Goal: Task Accomplishment & Management: Complete application form

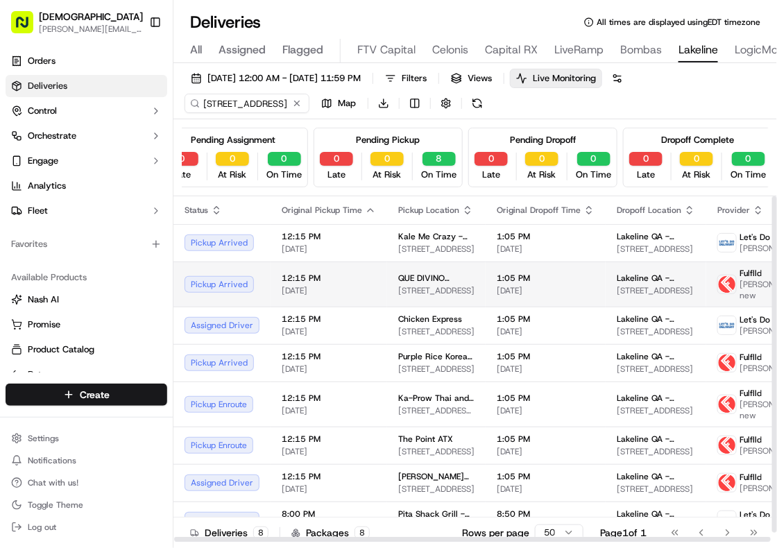
click at [363, 274] on span "12:15 PM" at bounding box center [329, 278] width 94 height 11
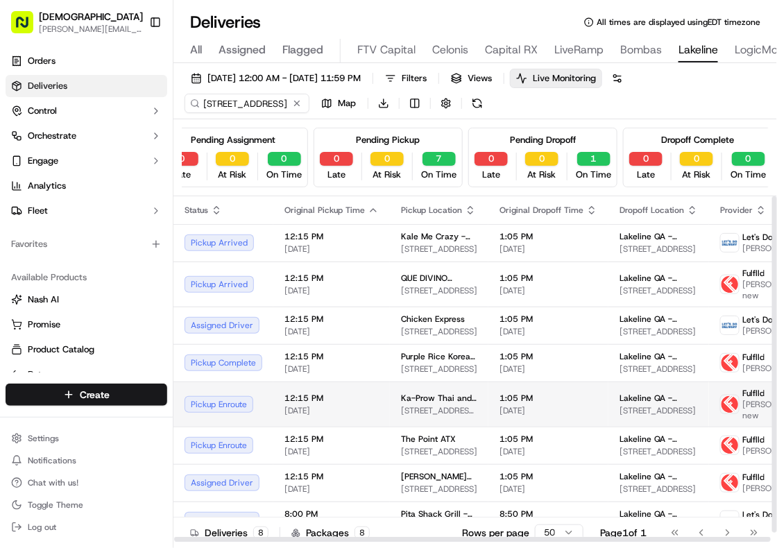
click at [401, 406] on span "1200 W Howard Ln, Austin, TX 78753, USA" at bounding box center [439, 410] width 76 height 11
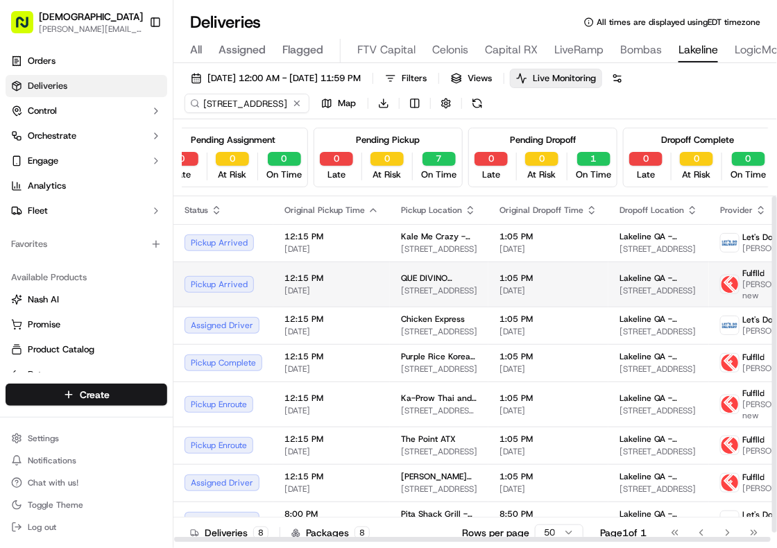
click at [355, 291] on span "[DATE]" at bounding box center [332, 290] width 94 height 11
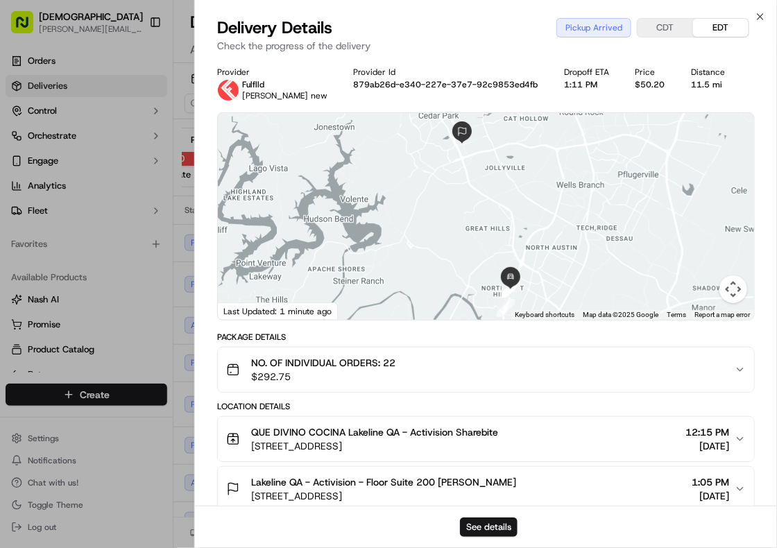
click at [226, 314] on div "Last Updated: 1 minute ago" at bounding box center [278, 311] width 120 height 17
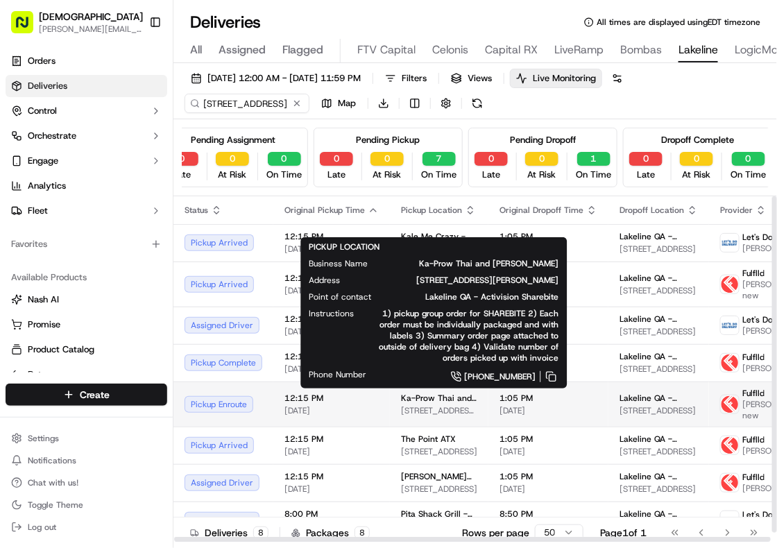
click at [405, 396] on span "Ka-Prow Thai and Sushi Bistro" at bounding box center [439, 398] width 76 height 11
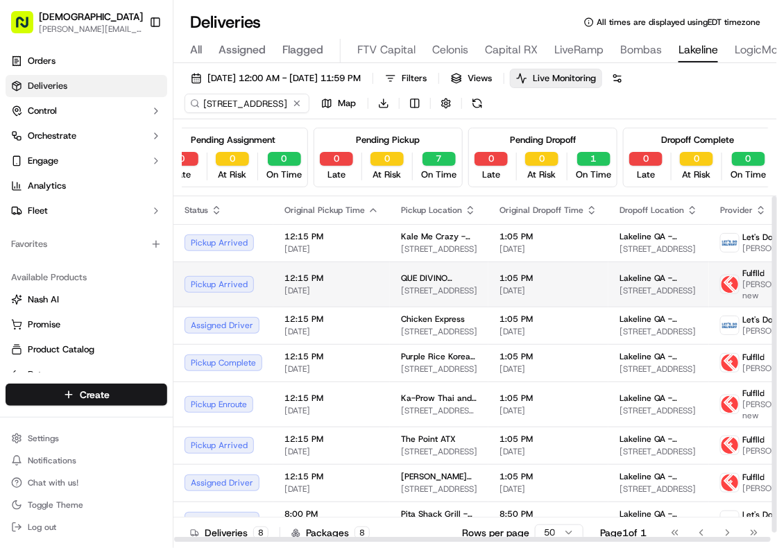
click at [360, 285] on span "[DATE]" at bounding box center [332, 290] width 94 height 11
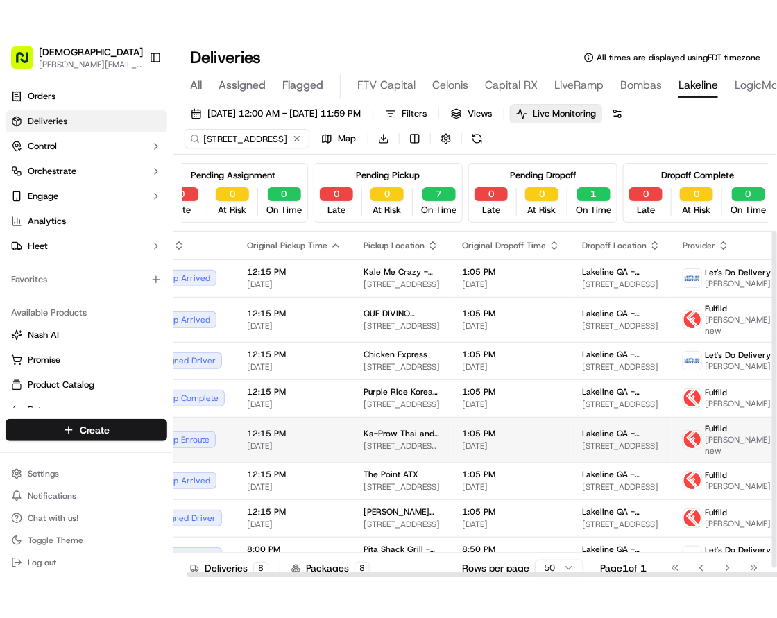
scroll to position [10, 26]
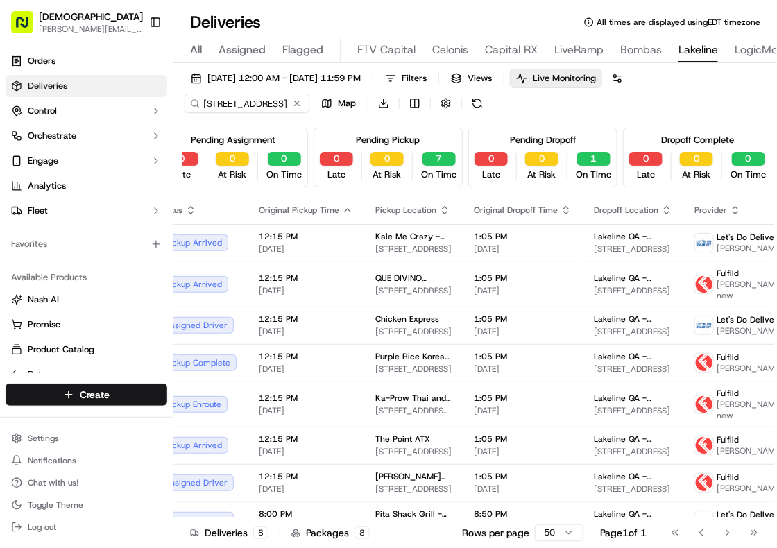
click at [391, 545] on div "Deliveries 8 Packages 8 Rows per page 50 Page 1 of 1 Go to first page Go to pre…" at bounding box center [476, 532] width 604 height 31
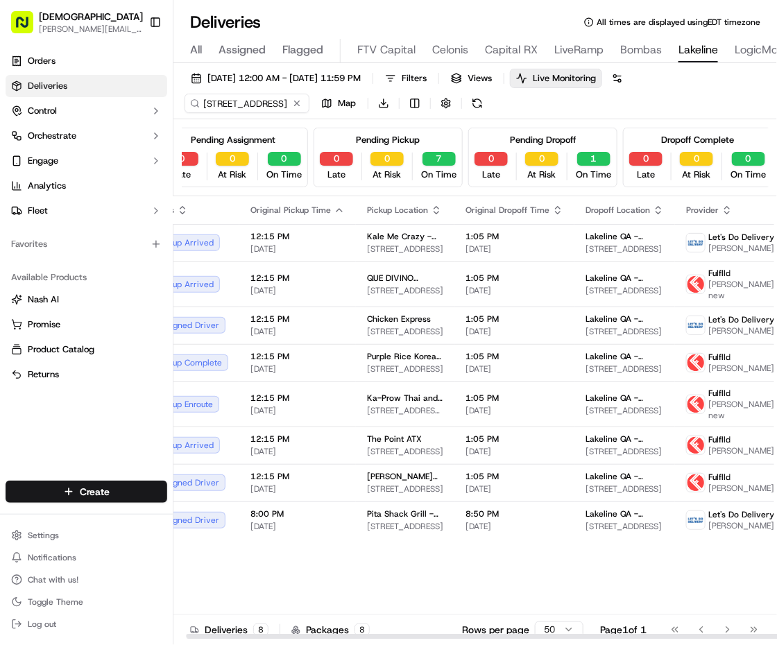
scroll to position [0, 15]
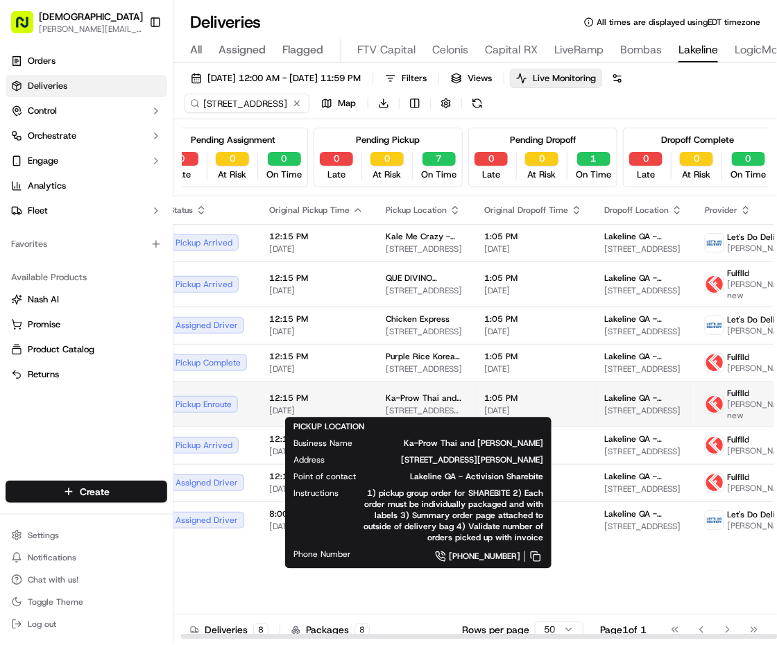
click at [434, 412] on span "1200 W Howard Ln, Austin, TX 78753, USA" at bounding box center [424, 410] width 76 height 11
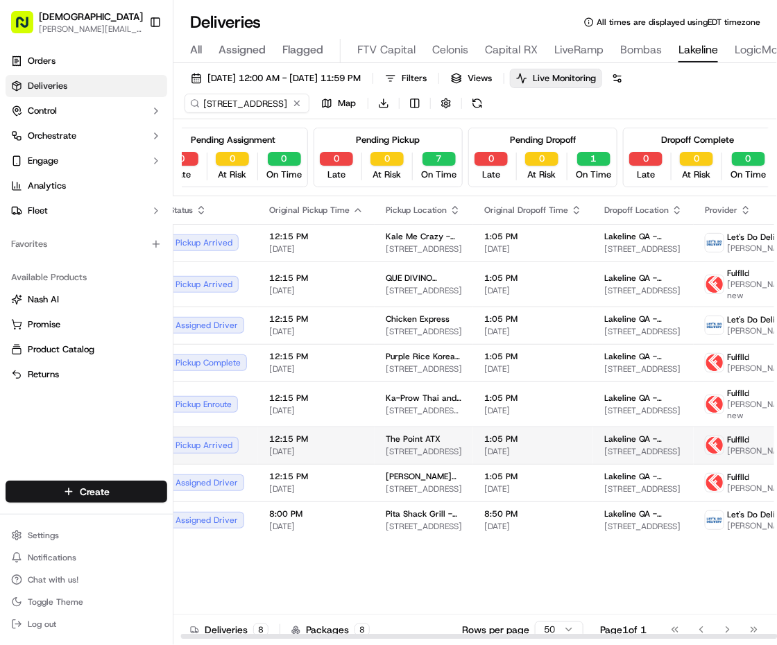
click at [348, 457] on span "[DATE]" at bounding box center [316, 451] width 94 height 11
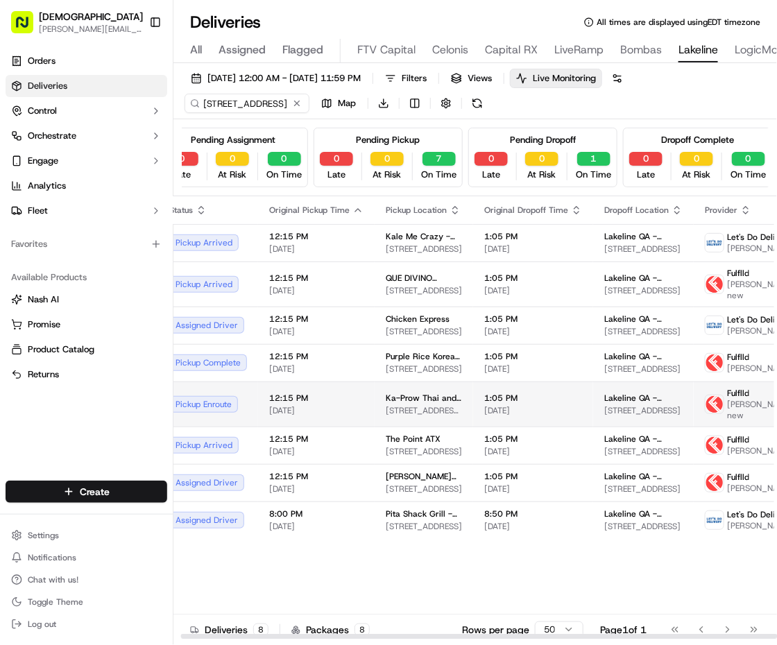
click at [338, 394] on span "12:15 PM" at bounding box center [316, 398] width 94 height 11
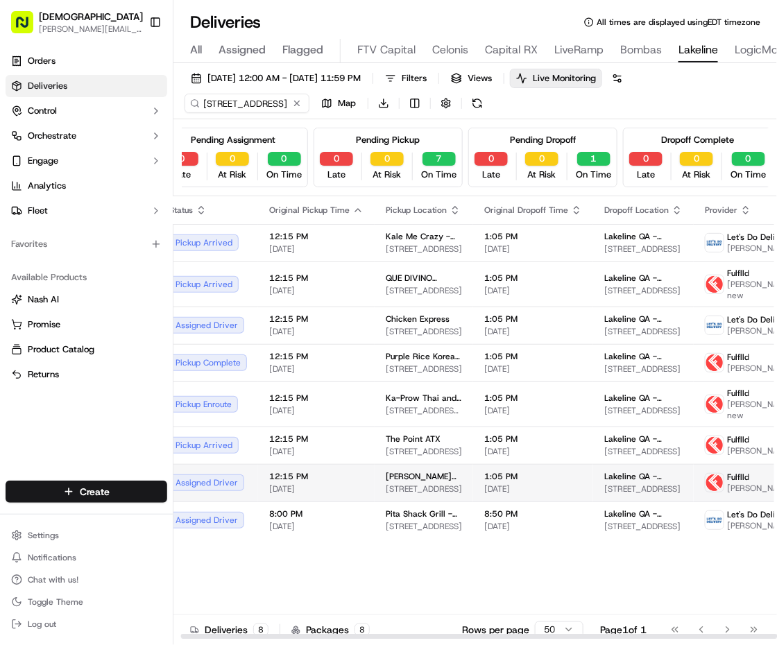
click at [369, 493] on td "12:15 PM 09/18/2025" at bounding box center [316, 482] width 117 height 37
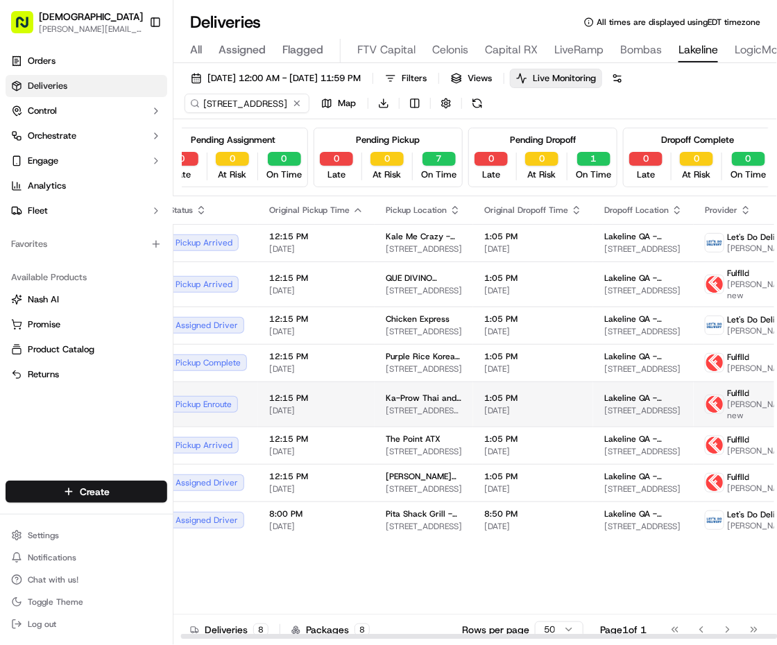
click at [314, 421] on td "12:15 PM 09/18/2025" at bounding box center [316, 404] width 117 height 45
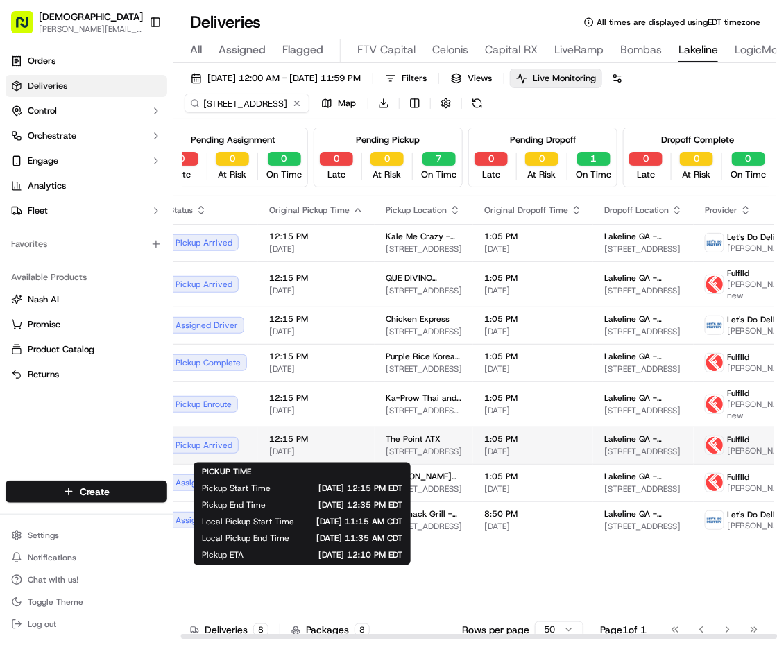
click at [341, 448] on span "[DATE]" at bounding box center [316, 451] width 94 height 11
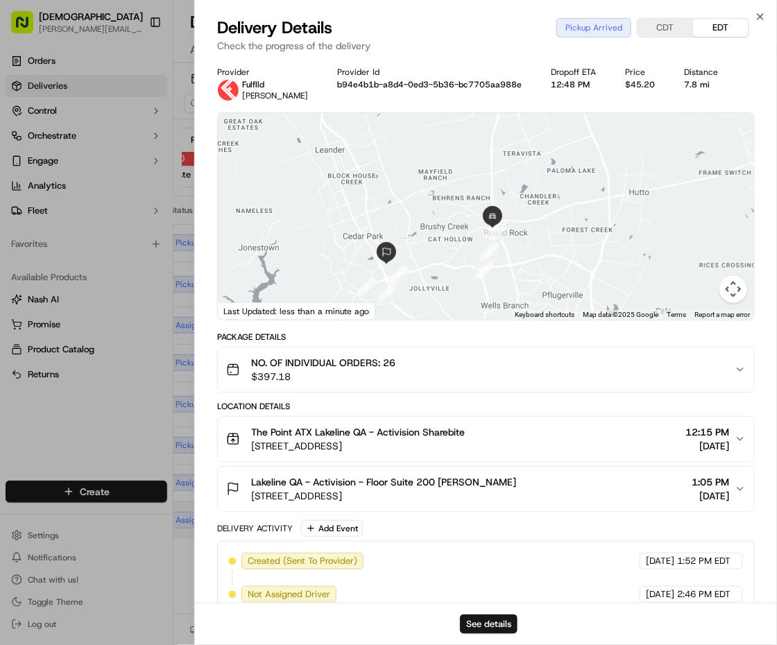
scroll to position [0, 0]
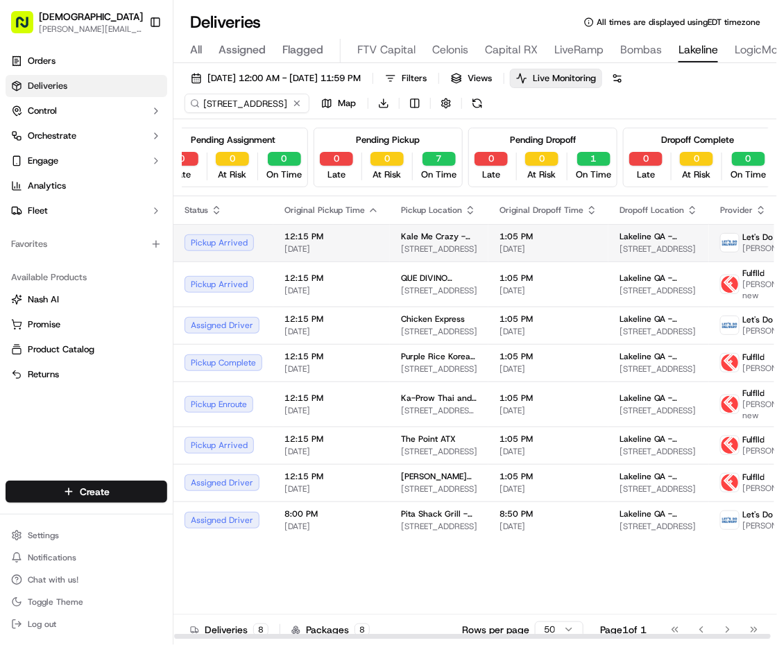
click at [478, 245] on td "Kale Me Crazy - Austin 8200 N FM 620, Austin, TX 78726, USA" at bounding box center [439, 242] width 99 height 37
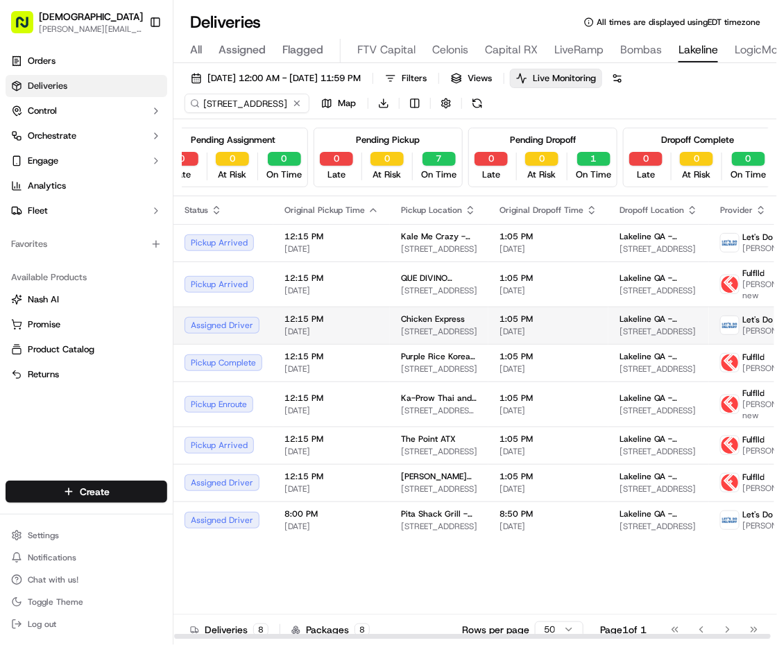
click at [449, 333] on span "8300 N FM 620, Austin, TX 78726, USA" at bounding box center [439, 331] width 76 height 11
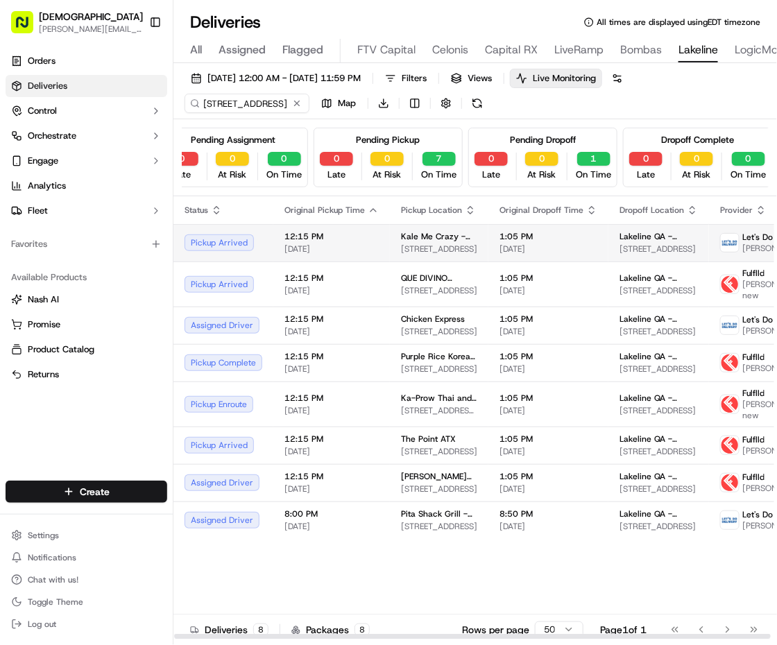
click at [432, 237] on span "Kale Me Crazy - Austin" at bounding box center [439, 236] width 76 height 11
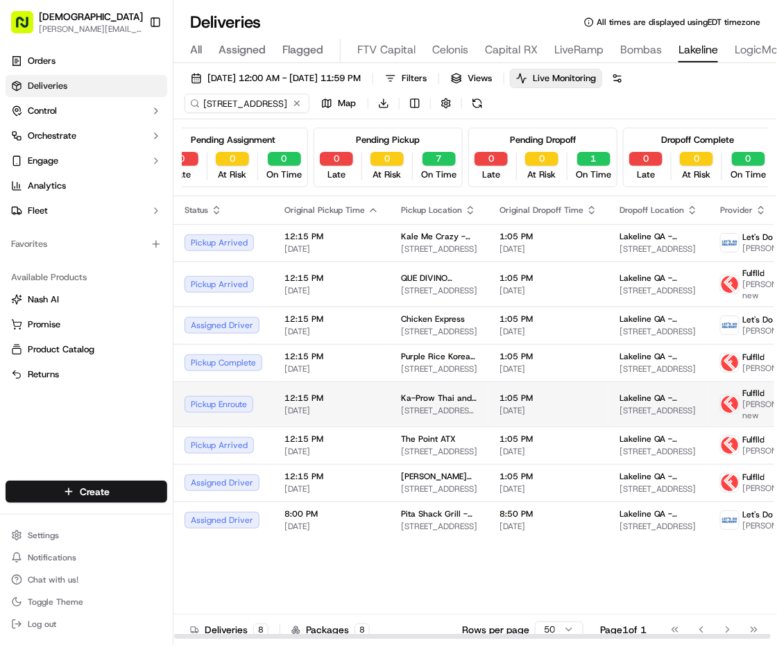
click at [403, 410] on span "1200 W Howard Ln, Austin, TX 78753, USA" at bounding box center [439, 410] width 76 height 11
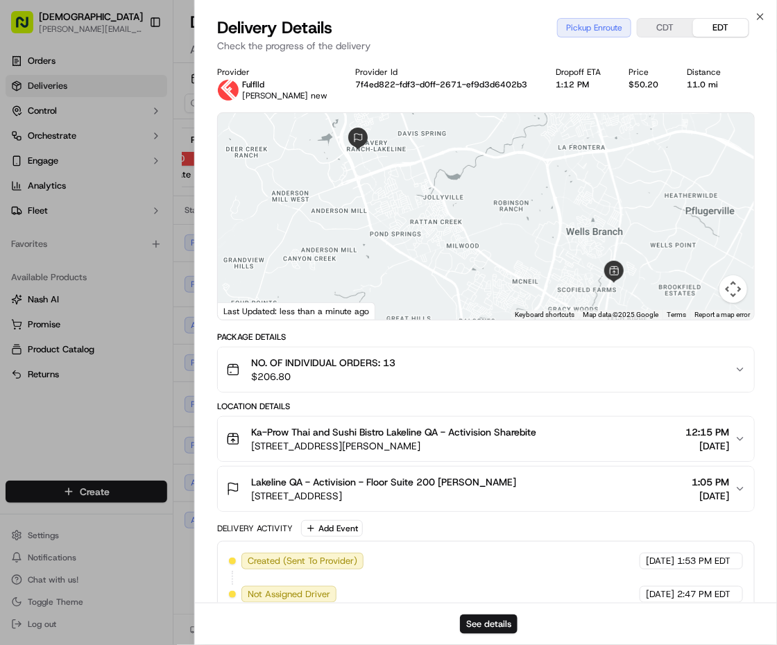
click at [339, 446] on span "1200 W Howard Ln, Austin, TX 78753, USA" at bounding box center [393, 446] width 285 height 14
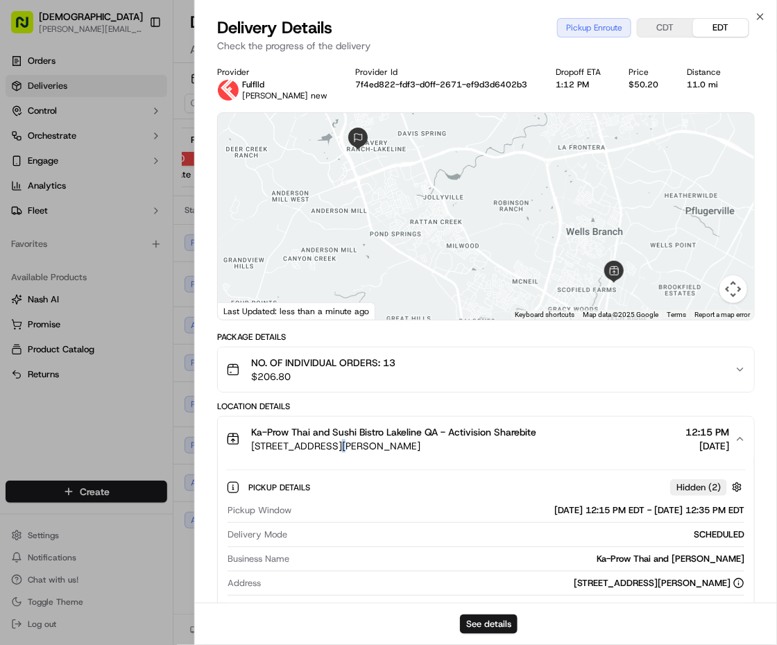
click at [339, 446] on span "1200 W Howard Ln, Austin, TX 78753, USA" at bounding box center [393, 446] width 285 height 14
copy span "1200 W Howard Ln, Austin, TX 78753, USA"
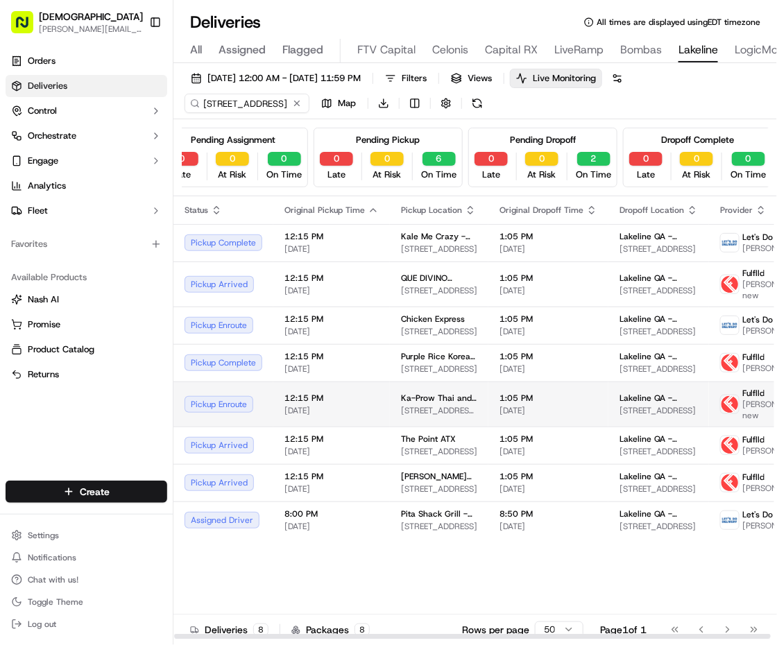
click at [326, 387] on td "12:15 PM 09/18/2025" at bounding box center [331, 404] width 117 height 45
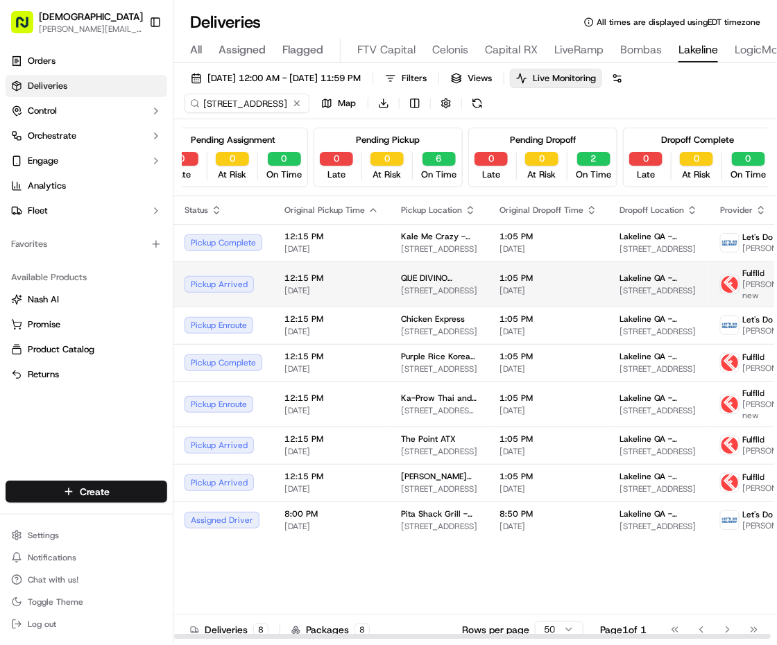
click at [322, 296] on td "12:15 PM 09/18/2025" at bounding box center [331, 284] width 117 height 45
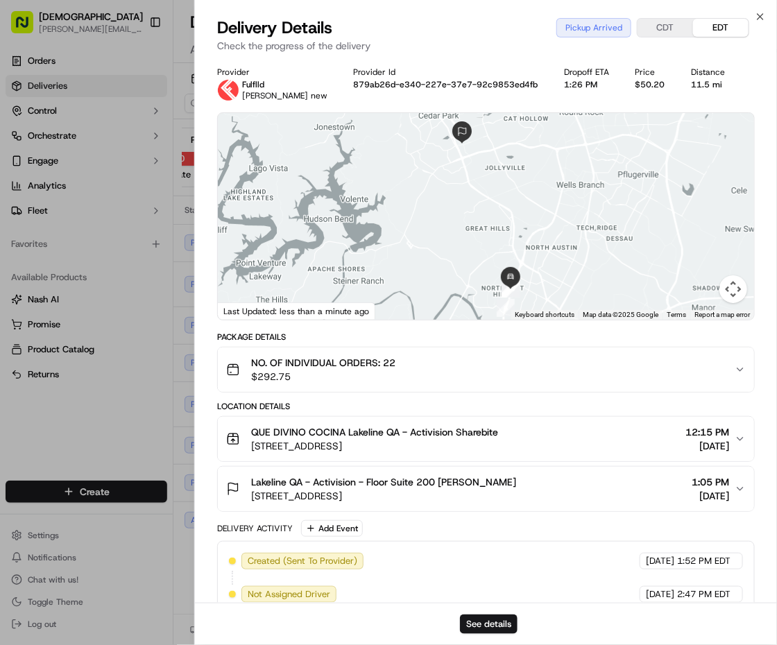
click at [318, 453] on button "QUE DIVINO COCINA Lakeline QA - Activision Sharebite 3435 Greystone Dr, Austin,…" at bounding box center [486, 439] width 536 height 44
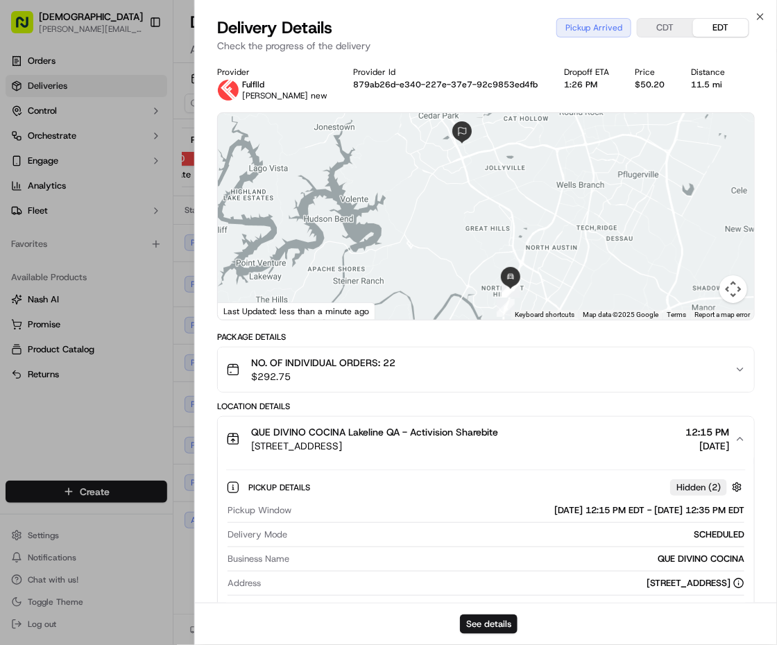
click at [318, 453] on button "QUE DIVINO COCINA Lakeline QA - Activision Sharebite 3435 Greystone Dr, Austin,…" at bounding box center [486, 439] width 536 height 44
click at [325, 448] on span "3435 Greystone Dr, Austin, TX 78731, USA" at bounding box center [374, 446] width 247 height 14
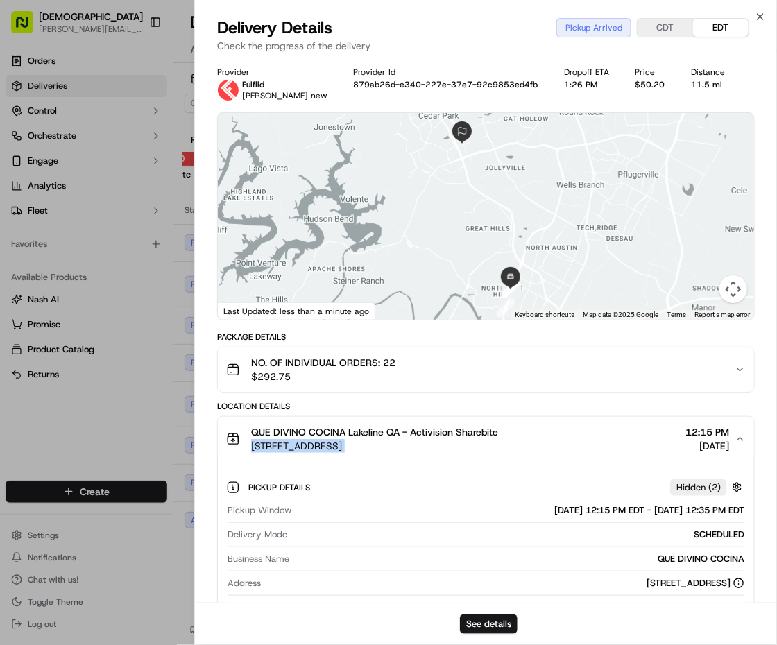
copy span "3435 Greystone Dr, Austin, TX 78731, USA"
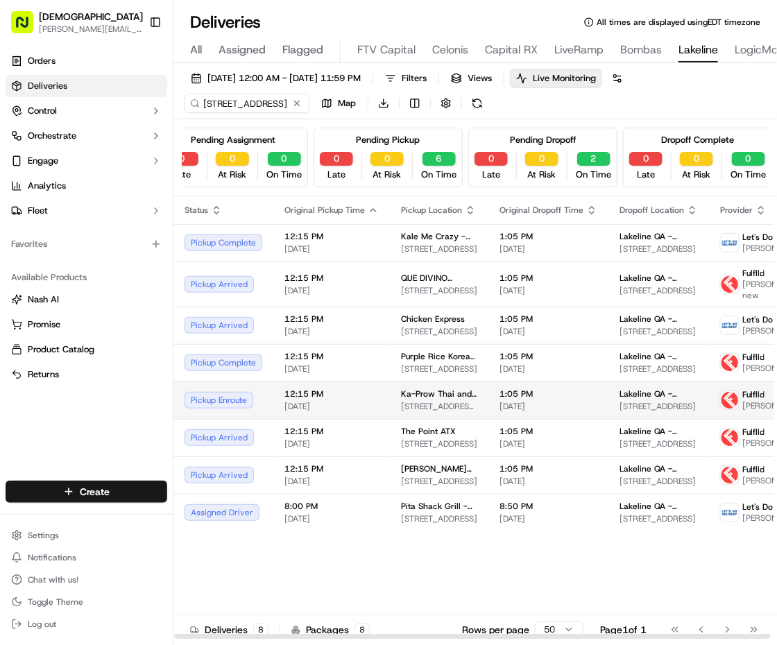
click at [351, 407] on span "[DATE]" at bounding box center [332, 406] width 94 height 11
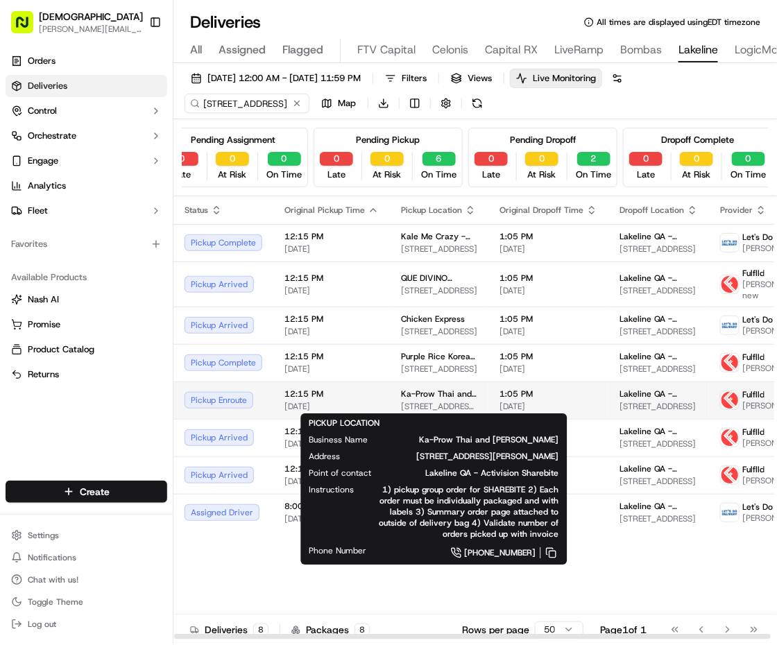
click at [440, 409] on span "1200 W Howard Ln, Austin, TX 78753, USA" at bounding box center [439, 406] width 76 height 11
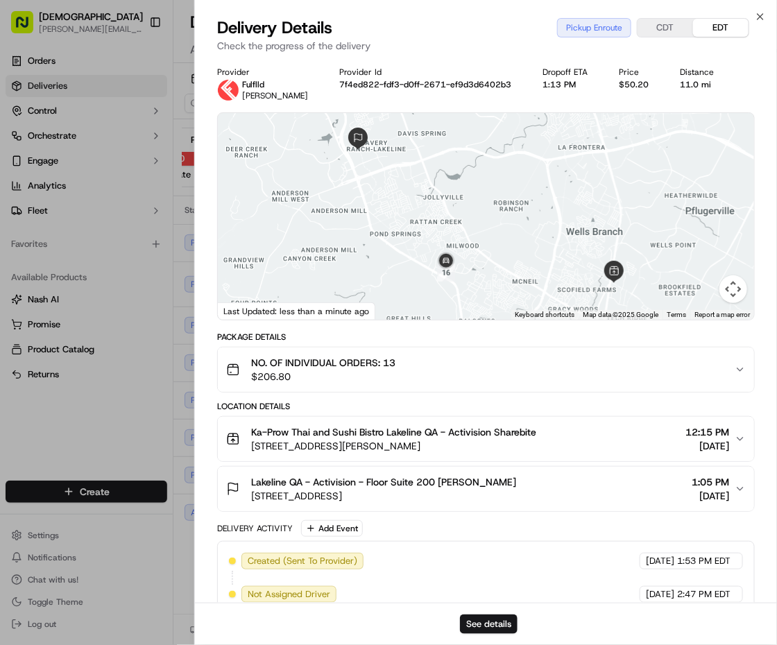
click at [365, 497] on span "11200 Lakeline Blvd, Austin, TX 78717, USA" at bounding box center [383, 496] width 265 height 14
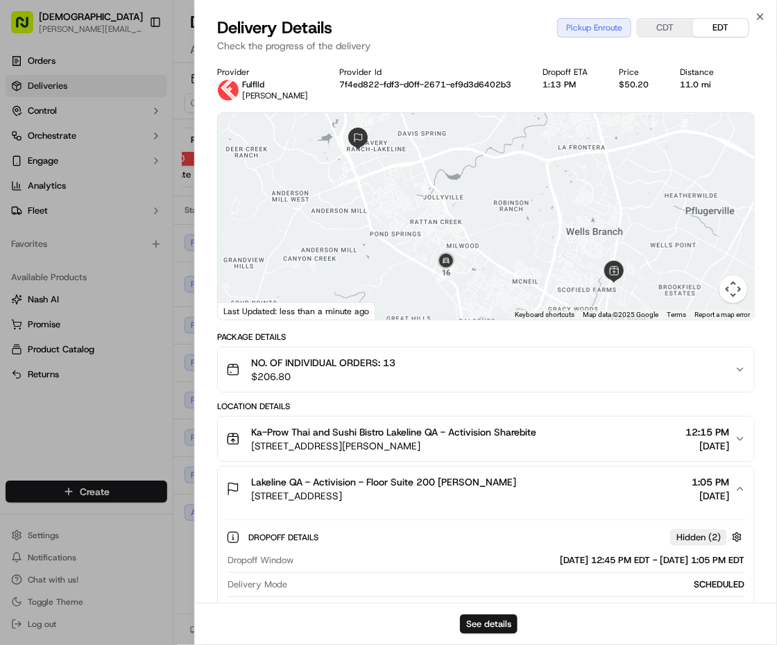
click at [345, 457] on button "Ka-Prow Thai and Sushi Bistro Lakeline QA - Activision Sharebite 1200 W Howard …" at bounding box center [486, 439] width 536 height 44
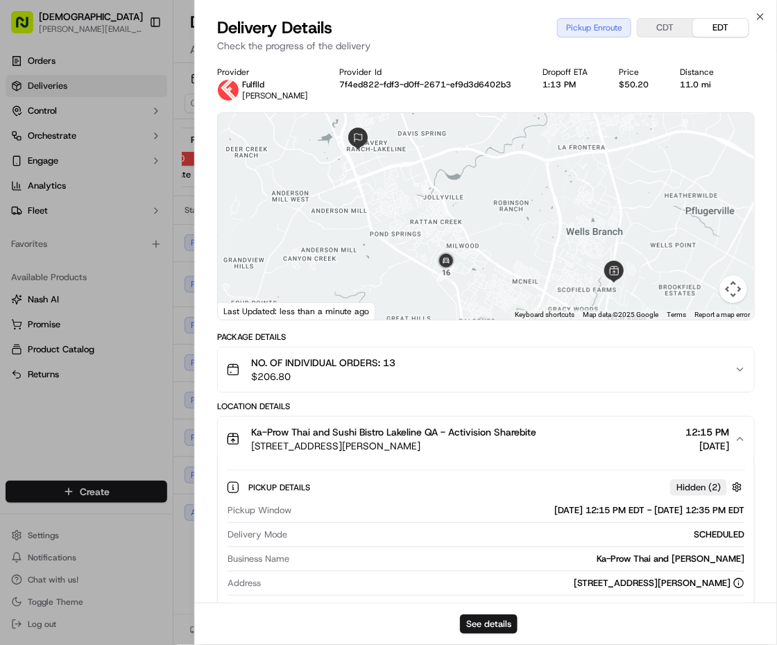
click at [345, 457] on button "Ka-Prow Thai and Sushi Bistro Lakeline QA - Activision Sharebite 1200 W Howard …" at bounding box center [486, 439] width 536 height 44
click at [346, 438] on span "Ka-Prow Thai and Sushi Bistro Lakeline QA - Activision Sharebite" at bounding box center [393, 432] width 285 height 14
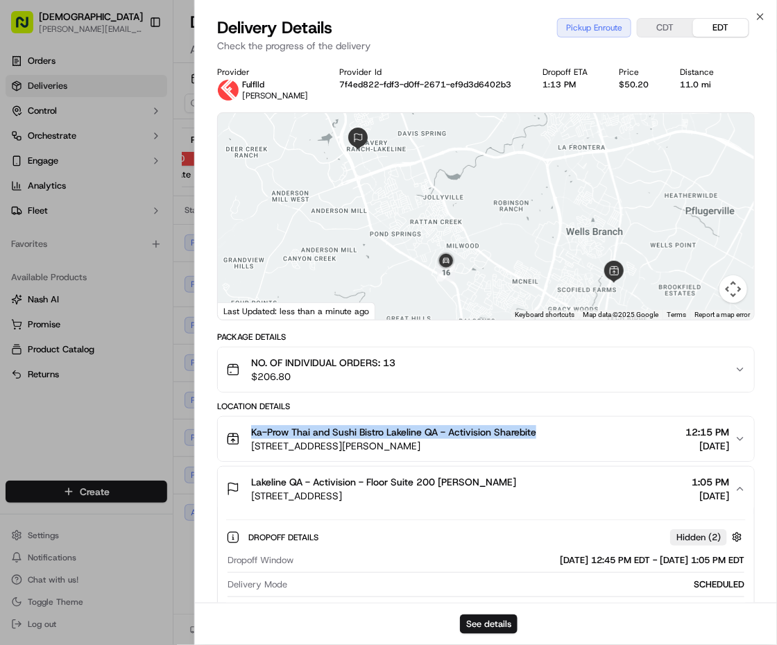
click at [346, 438] on span "Ka-Prow Thai and Sushi Bistro Lakeline QA - Activision Sharebite" at bounding box center [393, 432] width 285 height 14
click at [346, 446] on span "1200 W Howard Ln, Austin, TX 78753, USA" at bounding box center [393, 446] width 285 height 14
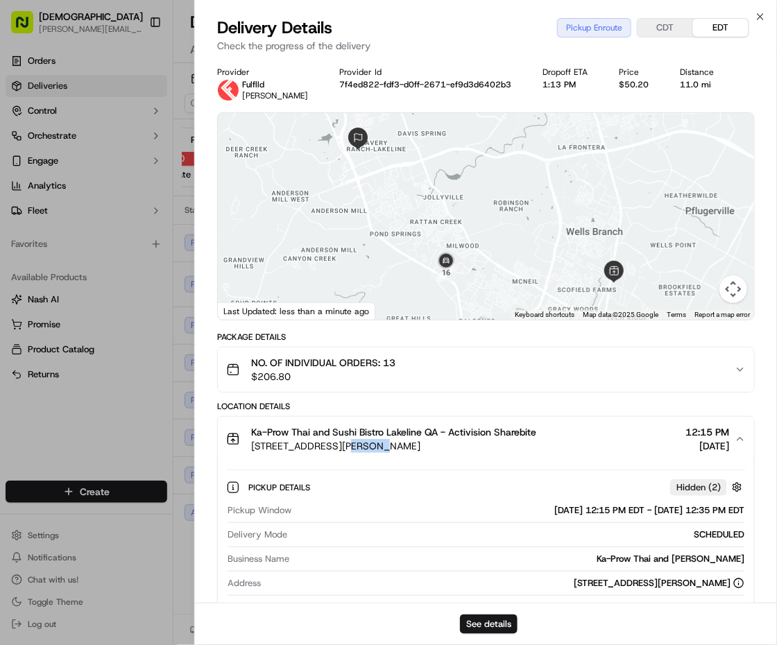
click at [346, 446] on span "1200 W Howard Ln, Austin, TX 78753, USA" at bounding box center [393, 446] width 285 height 14
copy span "1200 W Howard Ln, Austin, TX 78753, USA"
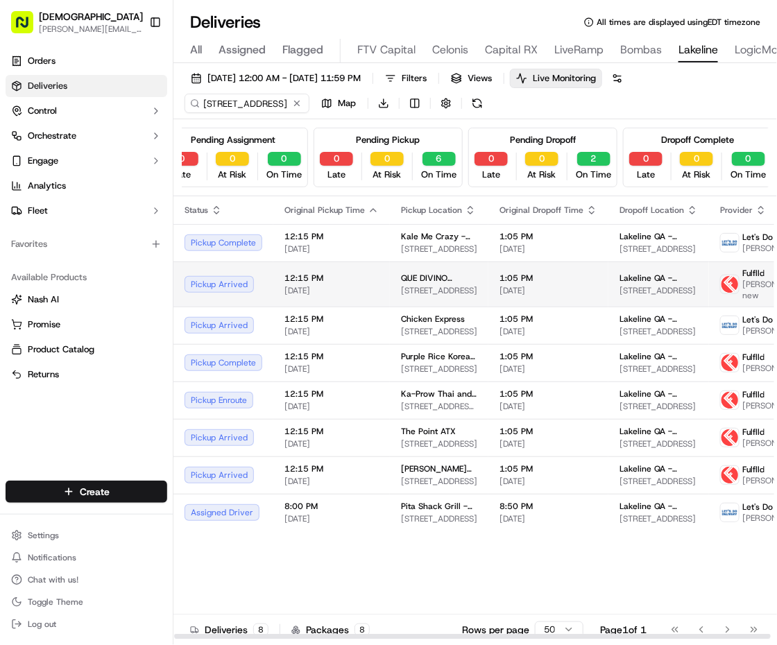
click at [346, 300] on td "12:15 PM 09/18/2025" at bounding box center [331, 284] width 117 height 45
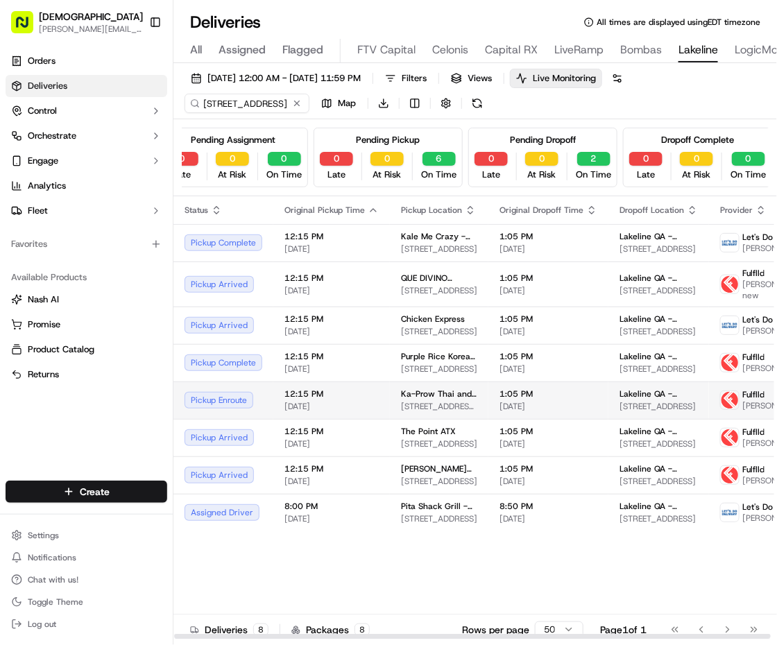
click at [421, 408] on span "1200 W Howard Ln, Austin, TX 78753, USA" at bounding box center [439, 406] width 76 height 11
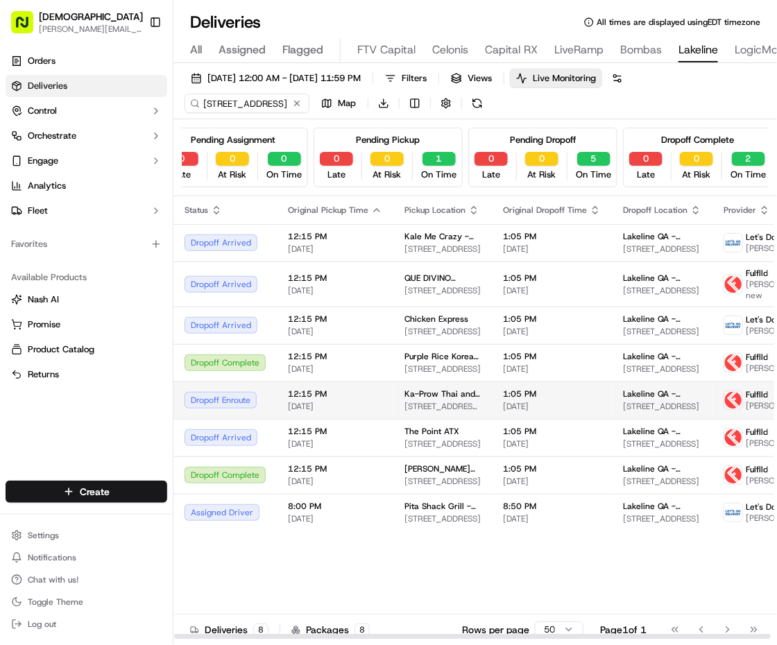
click at [307, 389] on span "12:15 PM" at bounding box center [335, 394] width 94 height 11
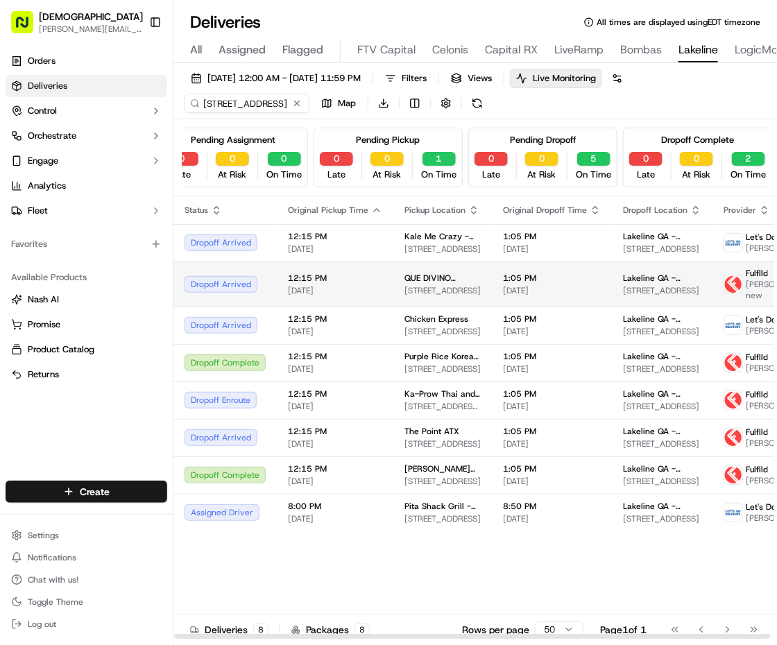
click at [363, 296] on td "12:15 PM 09/18/2025" at bounding box center [335, 284] width 117 height 45
click at [387, 287] on td "12:15 PM 09/18/2025" at bounding box center [335, 284] width 117 height 45
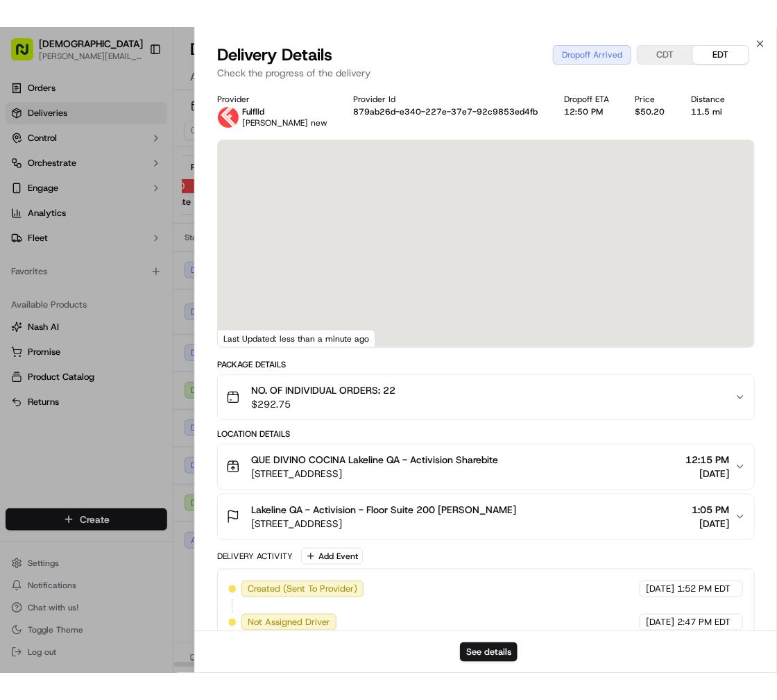
scroll to position [248, 0]
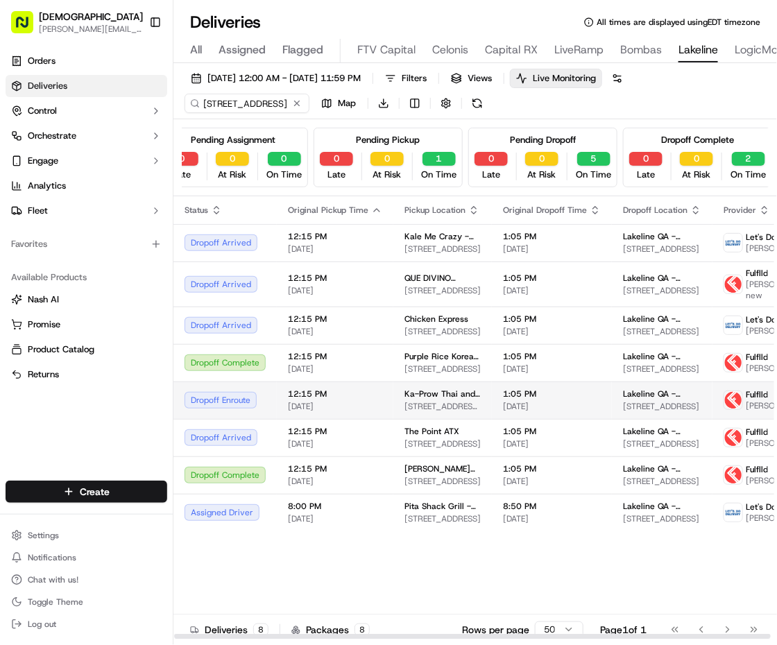
click at [363, 402] on span "[DATE]" at bounding box center [335, 406] width 94 height 11
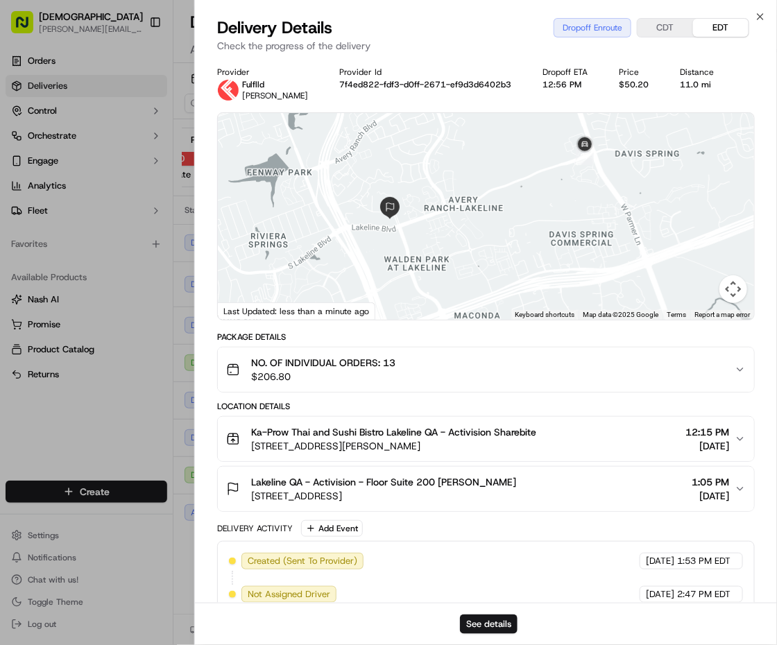
drag, startPoint x: 346, startPoint y: 142, endPoint x: 365, endPoint y: 230, distance: 90.8
click at [365, 230] on div at bounding box center [486, 216] width 536 height 207
click at [180, 444] on td "Dropoff Complete" at bounding box center [225, 437] width 103 height 37
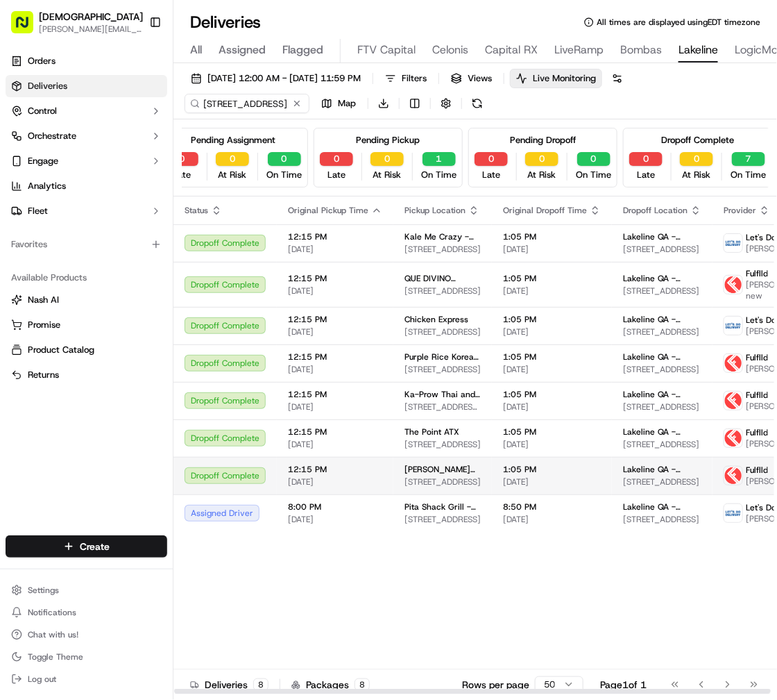
click at [492, 478] on td "1:05 PM 09/18/2025" at bounding box center [552, 475] width 120 height 37
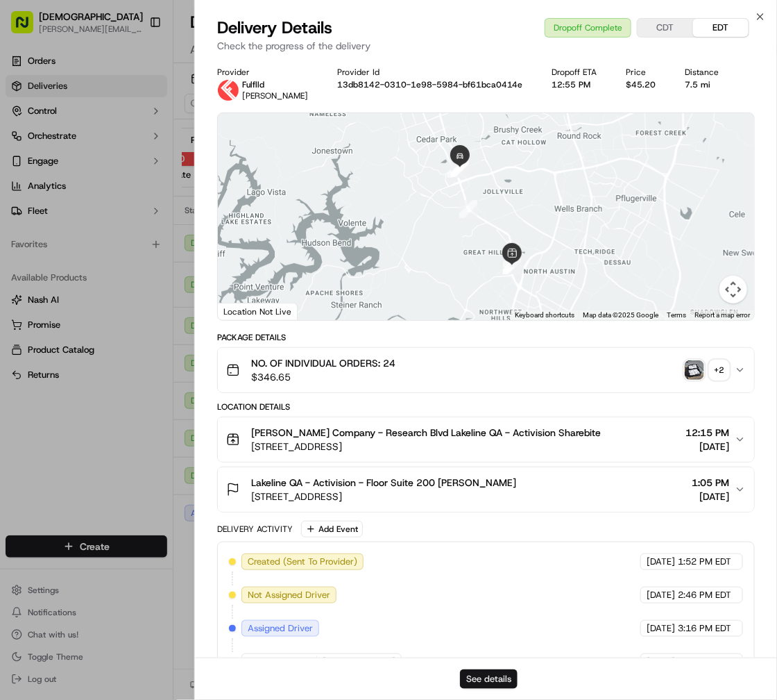
click at [499, 548] on button "See details" at bounding box center [489, 678] width 58 height 19
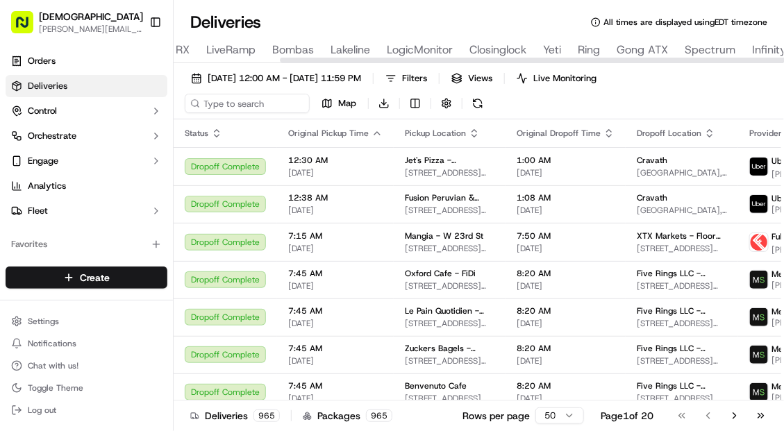
scroll to position [0, 378]
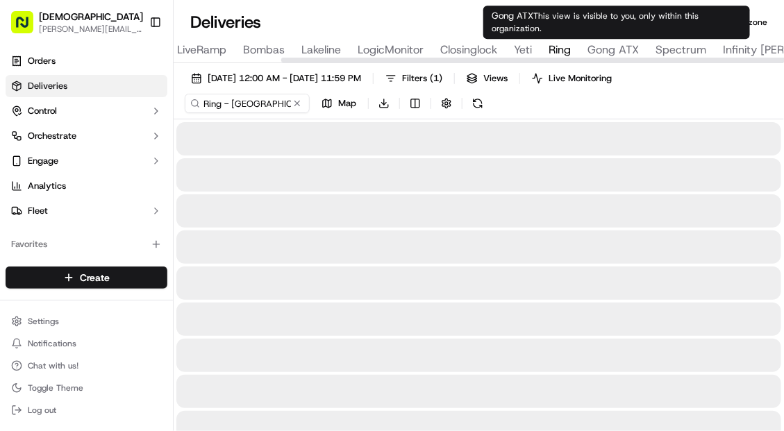
click at [563, 44] on span "Ring" at bounding box center [559, 50] width 22 height 17
click at [594, 44] on span "Gong ATX" at bounding box center [612, 50] width 51 height 17
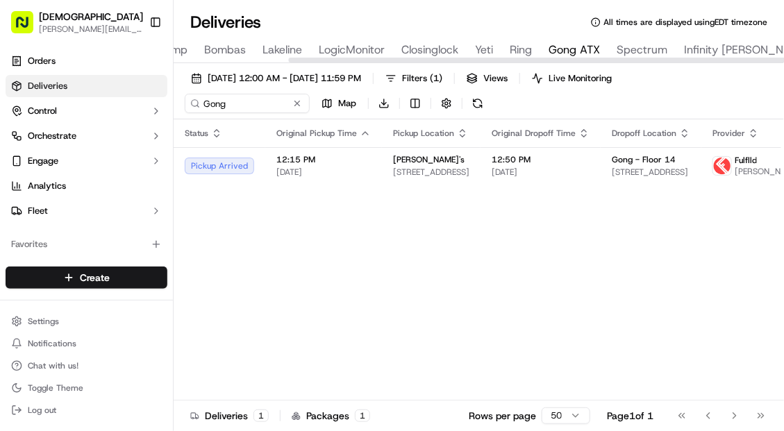
scroll to position [0, 423]
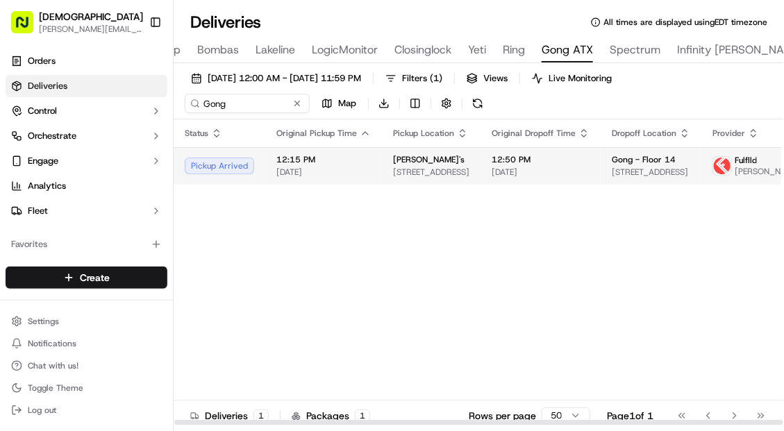
click at [467, 169] on td "Benvolio's 10000 Research Blvd Building C, Austin, TX 78759, USA" at bounding box center [431, 165] width 99 height 37
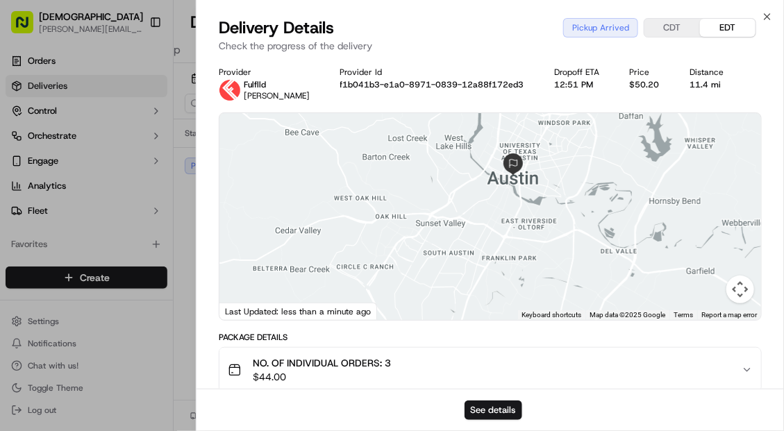
drag, startPoint x: 389, startPoint y: 263, endPoint x: 411, endPoint y: 148, distance: 117.2
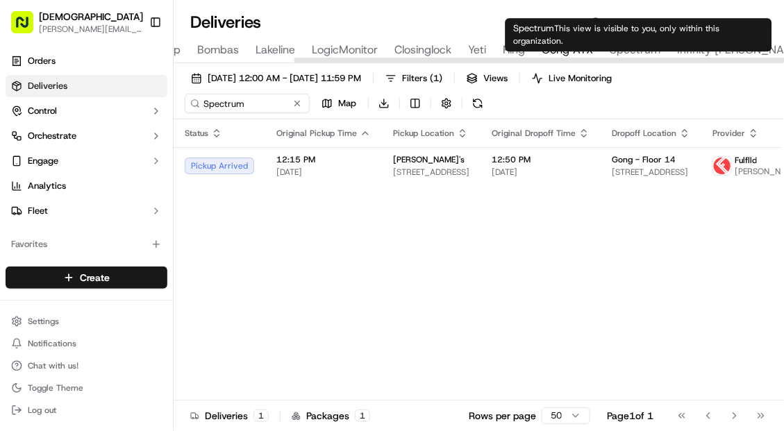
click at [656, 46] on span "Spectrum" at bounding box center [634, 50] width 51 height 17
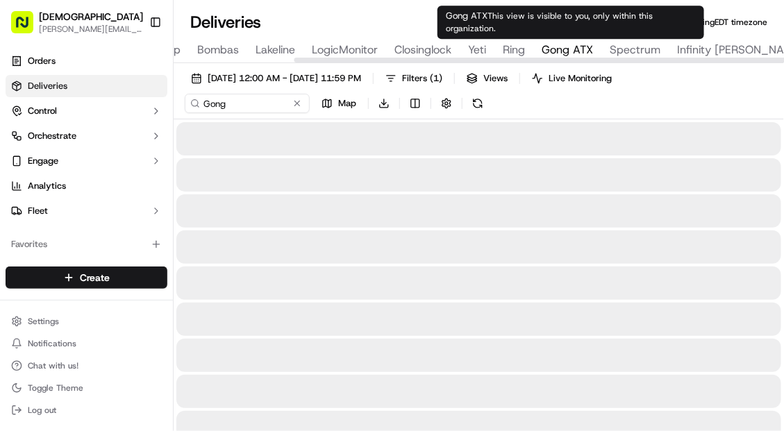
click at [569, 51] on span "Gong ATX" at bounding box center [566, 50] width 51 height 17
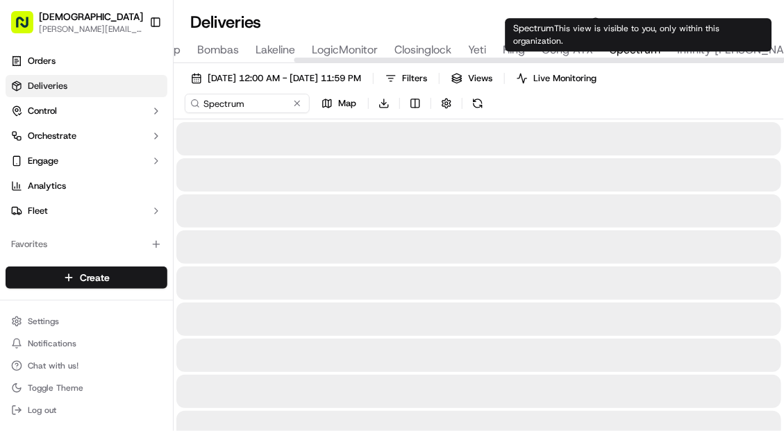
click at [613, 51] on span "Spectrum" at bounding box center [634, 50] width 51 height 17
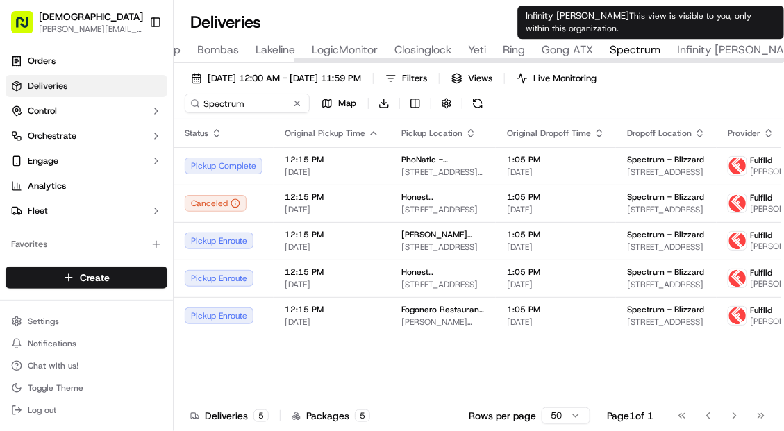
type input "Infinity Ward"
click at [685, 47] on span "Infinity Ward" at bounding box center [740, 50] width 127 height 17
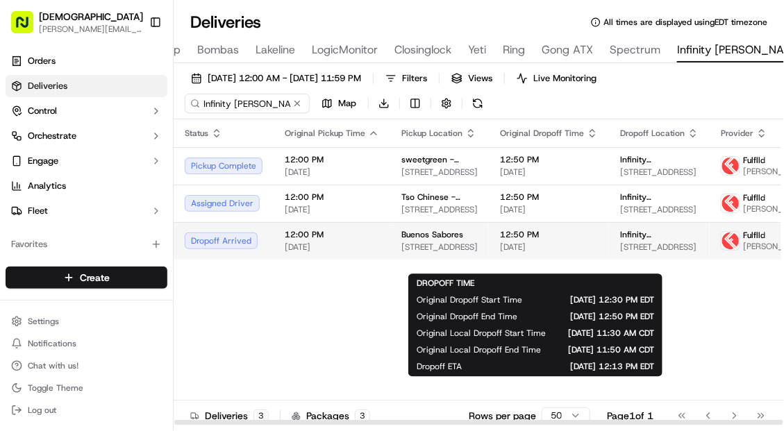
click at [507, 253] on span "[DATE]" at bounding box center [549, 247] width 98 height 11
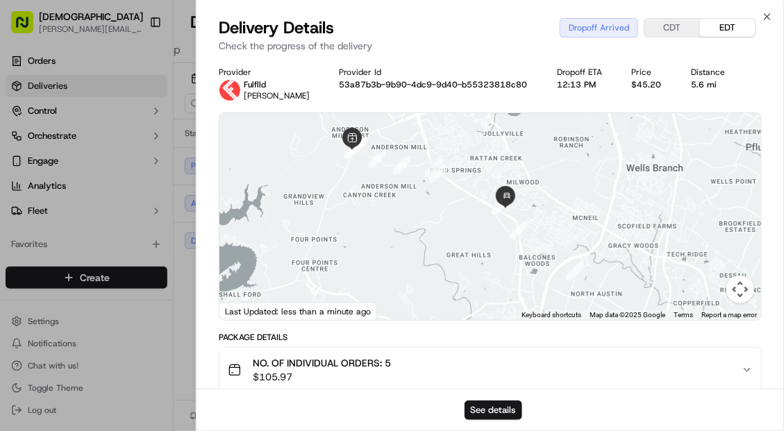
drag, startPoint x: 464, startPoint y: 286, endPoint x: 412, endPoint y: 211, distance: 91.7
click at [412, 211] on div at bounding box center [489, 216] width 541 height 207
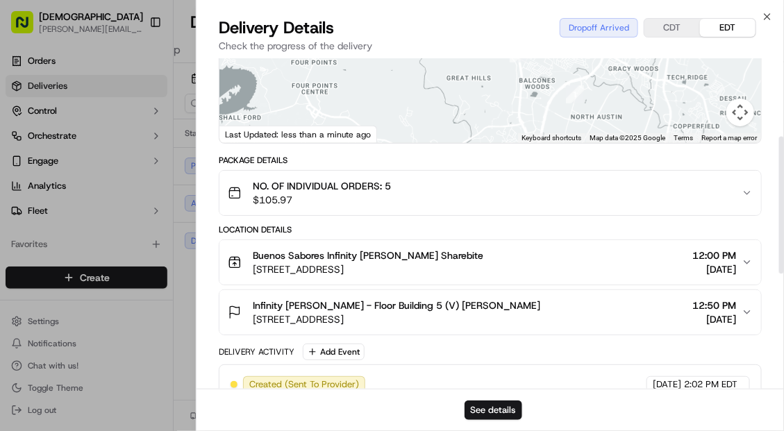
scroll to position [188, 0]
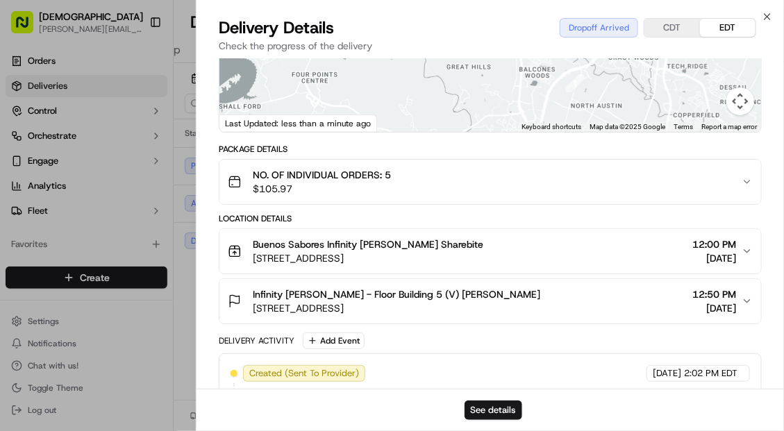
click at [285, 307] on span "12301 Research Blvd, Austin, TX 78759, USA" at bounding box center [396, 308] width 287 height 14
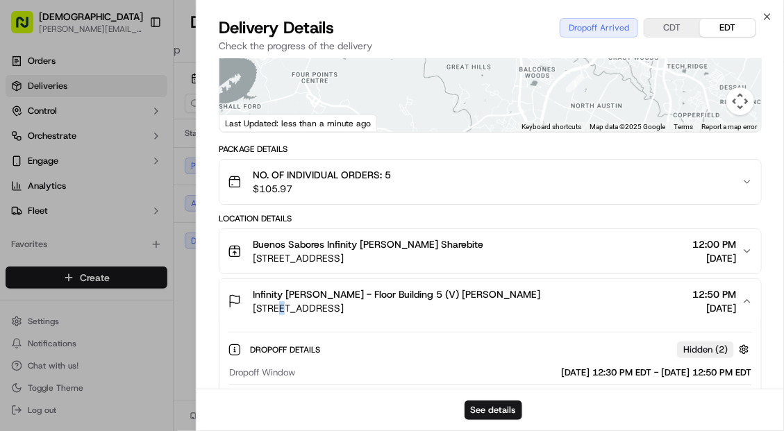
click at [285, 307] on span "12301 Research Blvd, Austin, TX 78759, USA" at bounding box center [396, 308] width 287 height 14
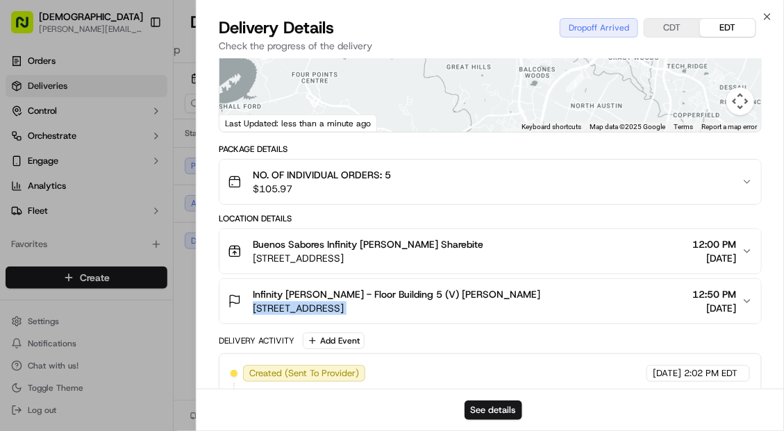
copy span "12301 Research Blvd, Austin, TX 78759, USA"
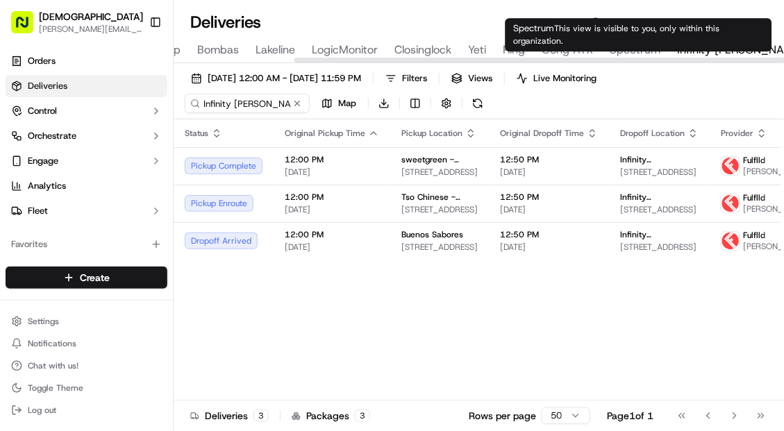
type input "Spectrum"
click at [619, 53] on span "Spectrum" at bounding box center [634, 50] width 51 height 17
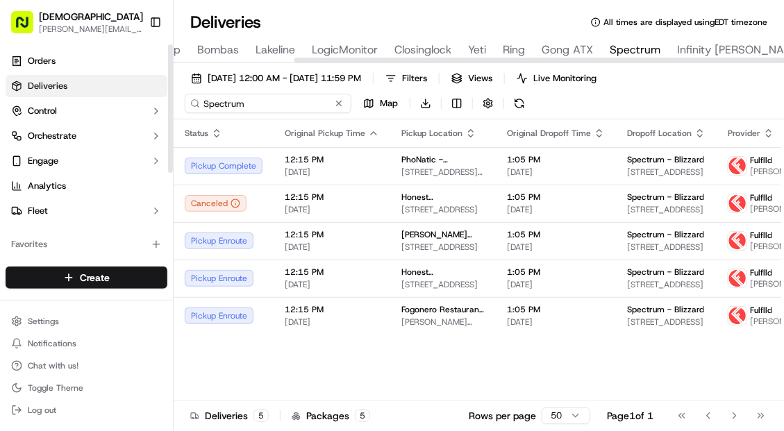
click at [220, 99] on input "Spectrum" at bounding box center [268, 103] width 167 height 19
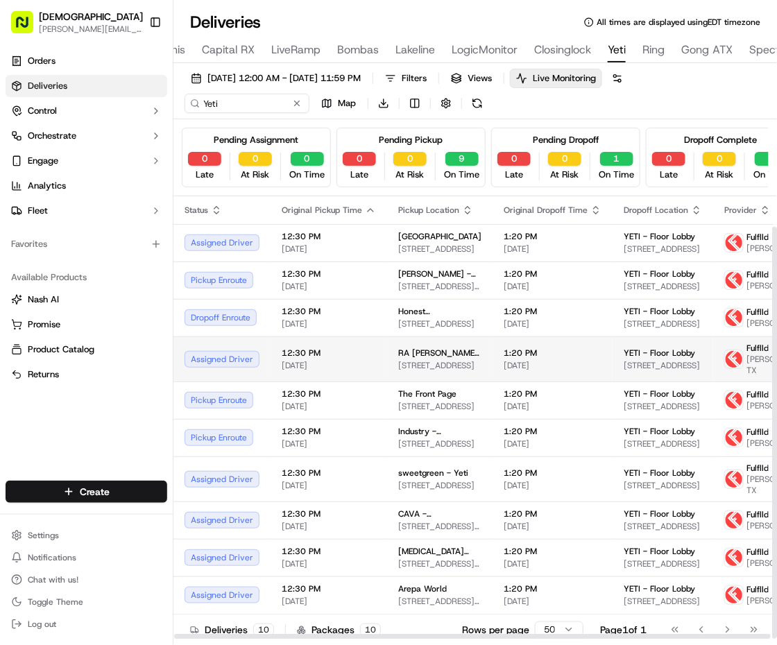
scroll to position [33, 0]
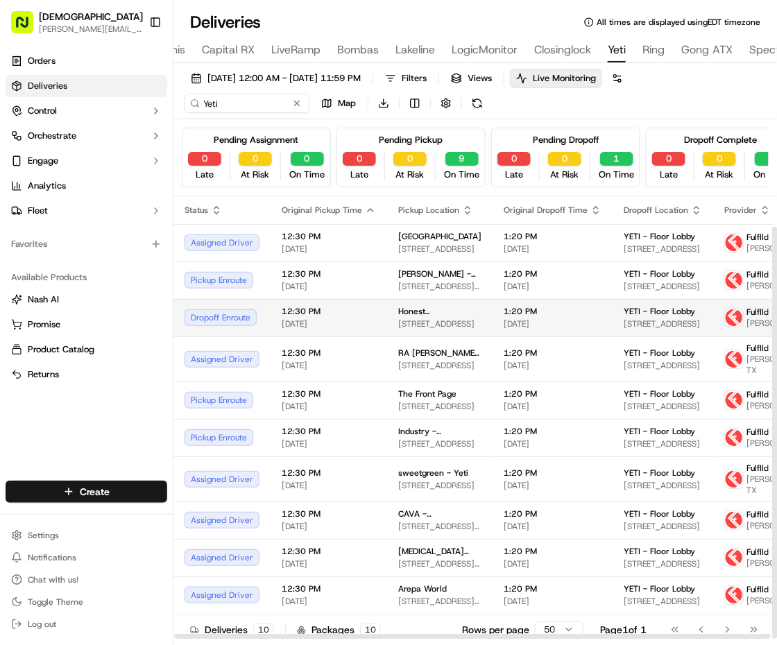
click at [539, 306] on span "1:20 PM" at bounding box center [553, 311] width 98 height 11
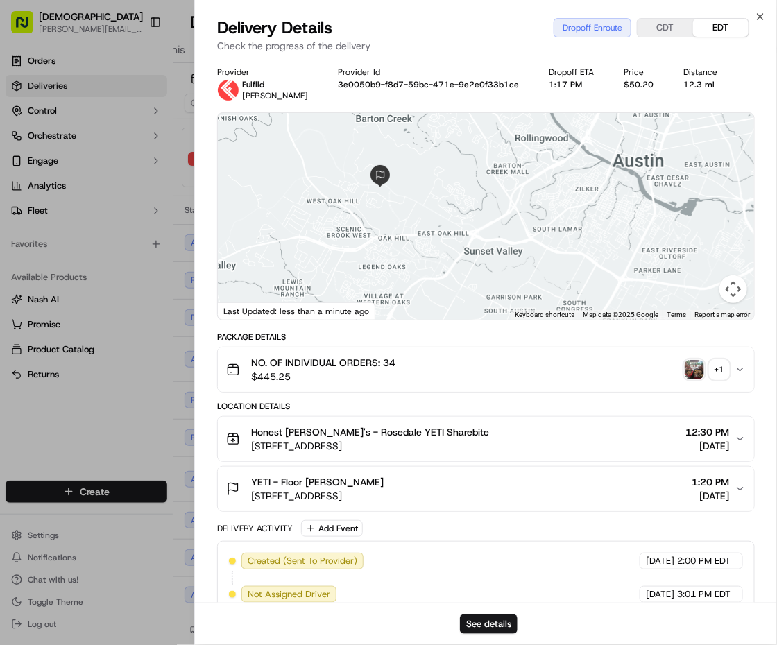
drag, startPoint x: 398, startPoint y: 287, endPoint x: 426, endPoint y: 180, distance: 109.8
click at [426, 181] on div at bounding box center [486, 216] width 536 height 207
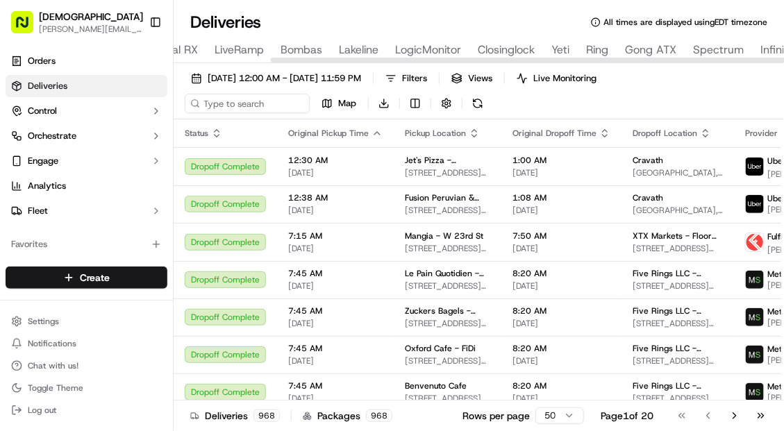
scroll to position [0, 352]
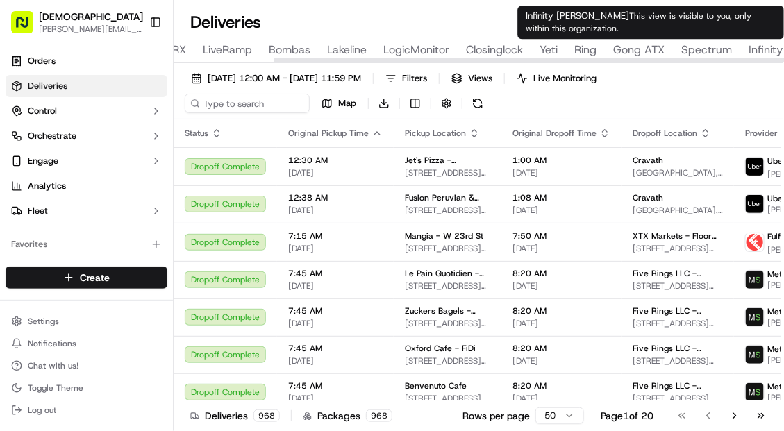
type input "Infinity [PERSON_NAME]"
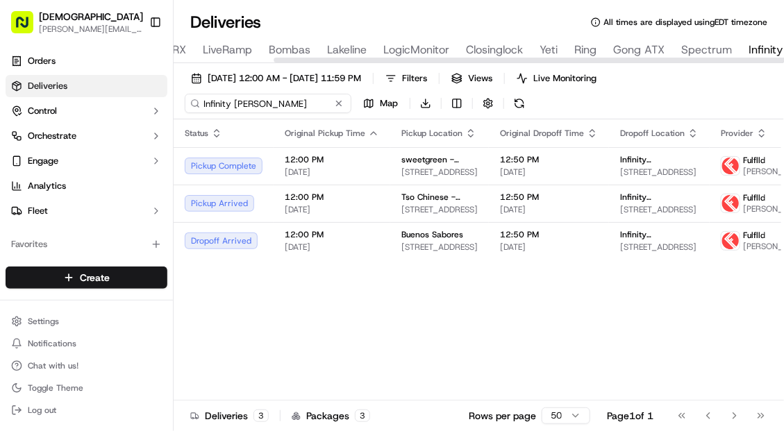
click at [270, 99] on input "Infinity [PERSON_NAME]" at bounding box center [268, 103] width 167 height 19
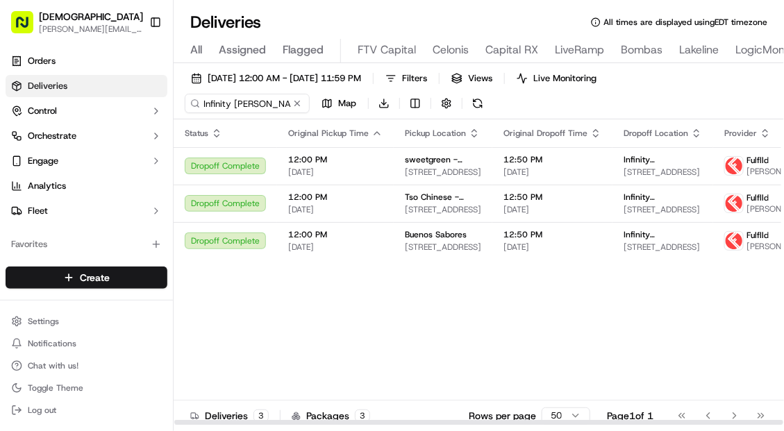
scroll to position [0, 352]
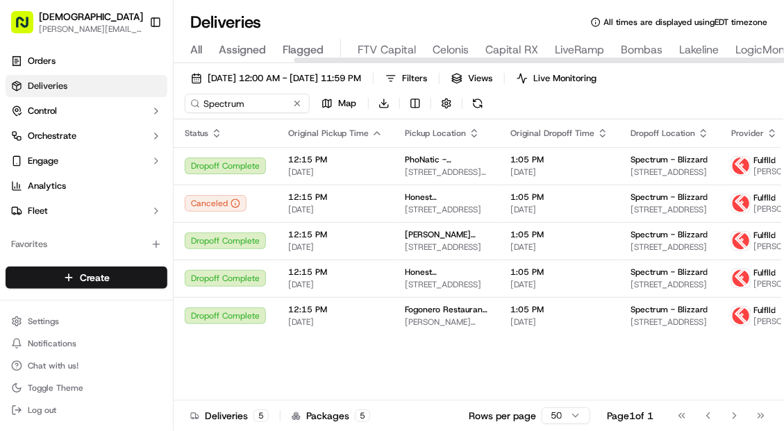
scroll to position [0, 423]
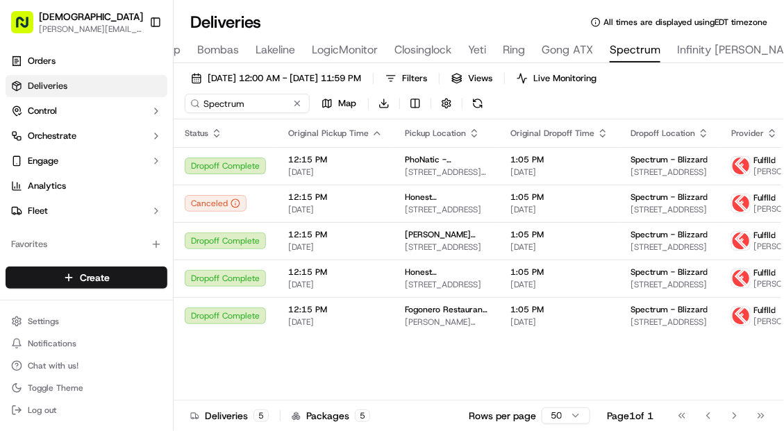
click at [616, 92] on div "09/18/2025 12:00 AM - 09/18/2025 11:59 PM Filters Views Live Monitoring Spectru…" at bounding box center [479, 94] width 610 height 51
click at [596, 81] on span "Live Monitoring" at bounding box center [564, 78] width 63 height 12
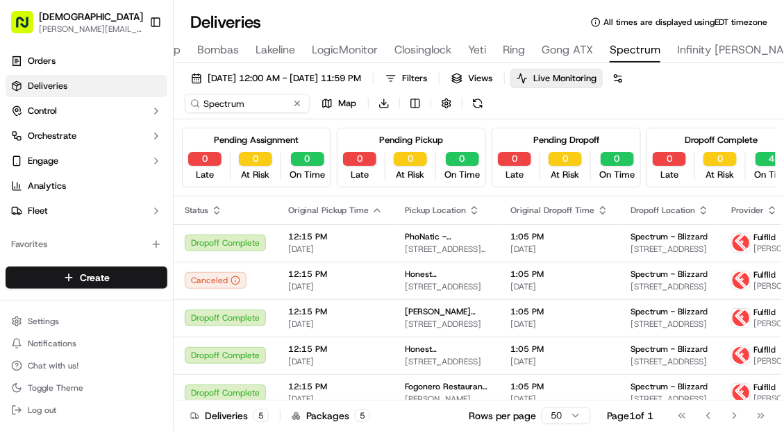
scroll to position [0, 17]
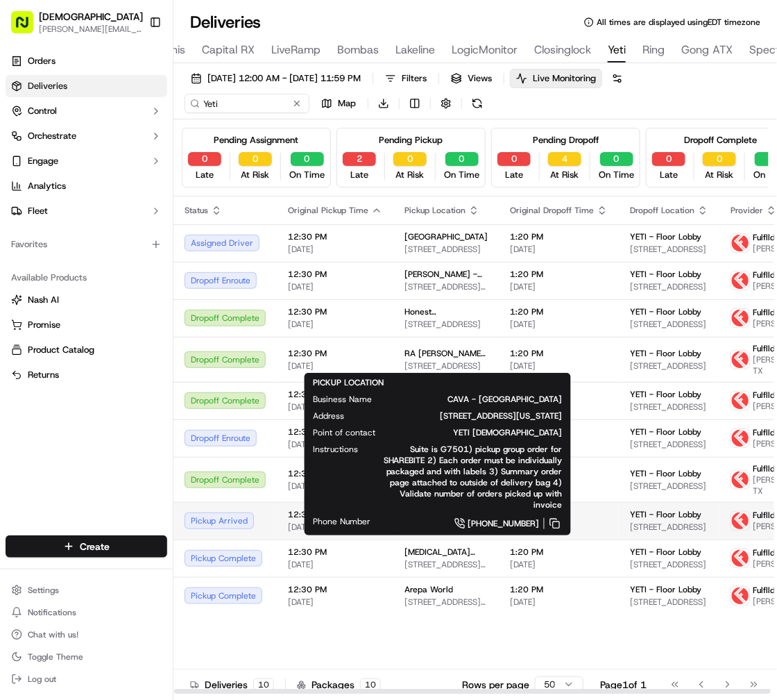
click at [439, 532] on span "701 S Capital of Texas Hwy g750, West Lake Hills, TX 78746, USA" at bounding box center [446, 526] width 83 height 11
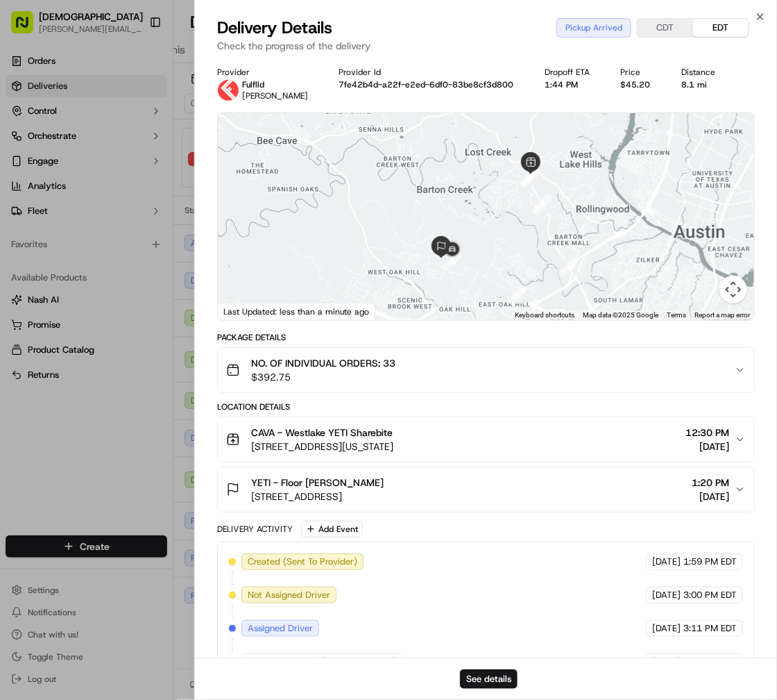
scroll to position [95, 0]
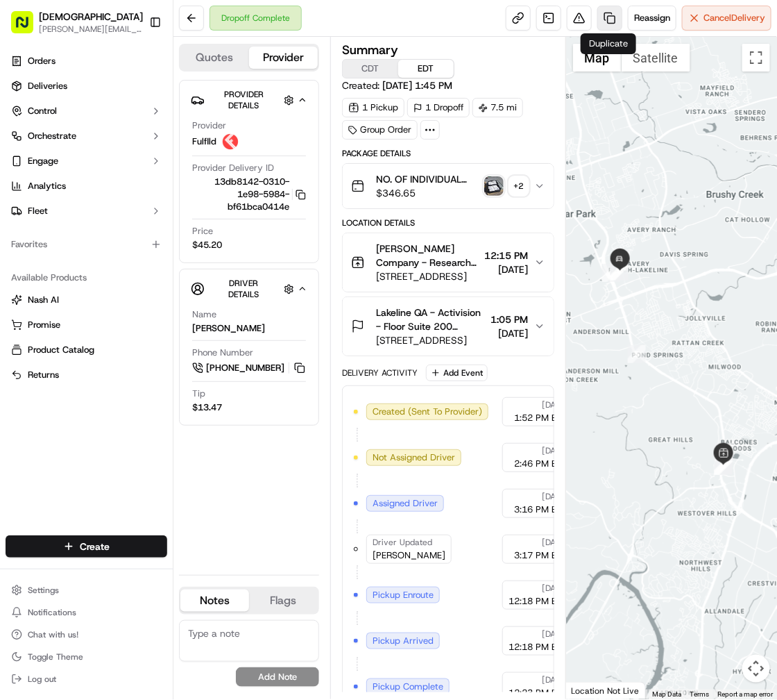
click at [614, 19] on link at bounding box center [610, 18] width 25 height 25
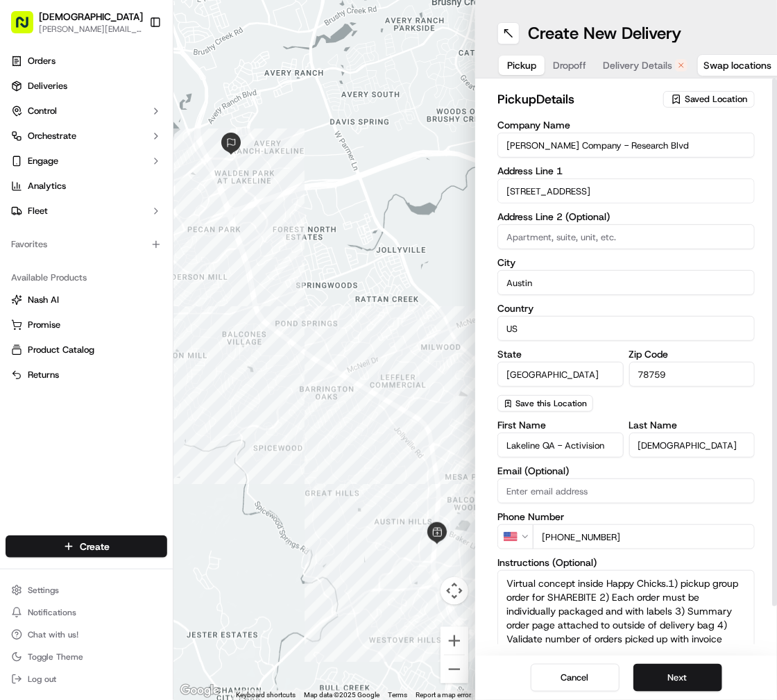
scroll to position [52, 0]
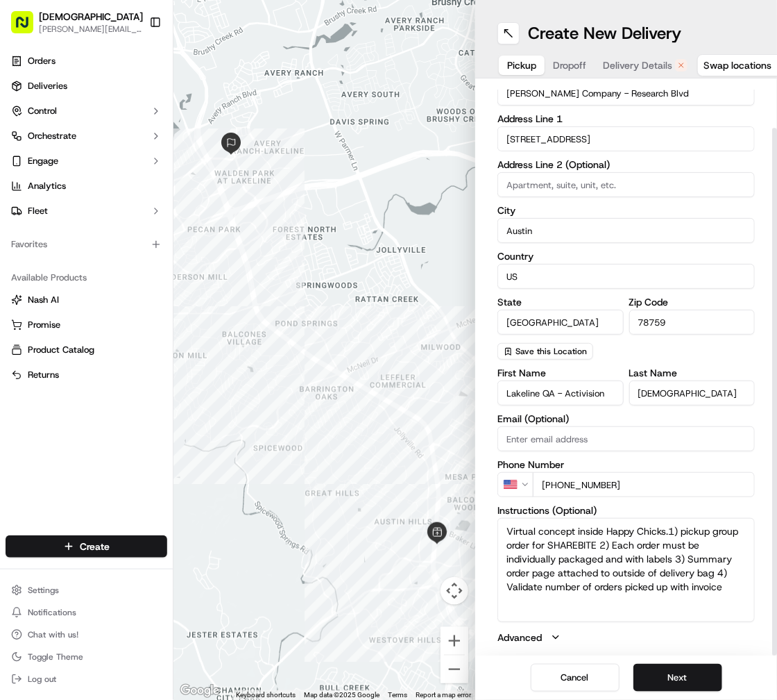
drag, startPoint x: 732, startPoint y: 593, endPoint x: 670, endPoint y: 559, distance: 70.2
click at [670, 559] on textarea "Virtual concept inside Happy Chicks.1) pickup group order for SHAREBITE 2) Each…" at bounding box center [626, 570] width 257 height 104
click at [629, 538] on textarea "Virtual concept inside Happy Chicks.1) pickup group order for SHAREBITE 2) Each…" at bounding box center [626, 570] width 257 height 104
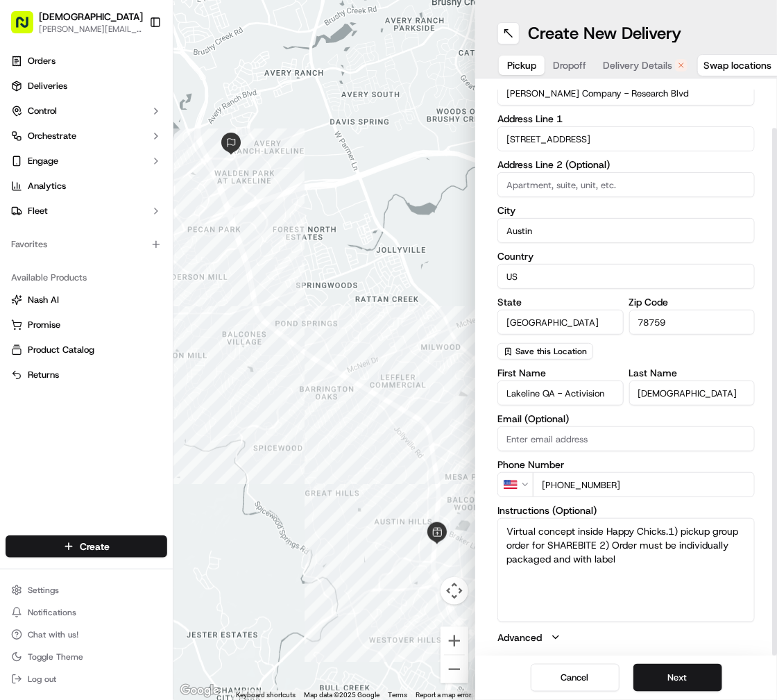
drag, startPoint x: 684, startPoint y: 534, endPoint x: 548, endPoint y: 539, distance: 136.8
click at [548, 539] on textarea "Virtual concept inside Happy Chicks.1) pickup group order for SHAREBITE 2) Orde…" at bounding box center [626, 570] width 257 height 104
click at [557, 543] on textarea "Virtual concept inside Happy Chicks.1) ASK FOR SHAREBITE 2) Order must be indiv…" at bounding box center [626, 570] width 257 height 104
drag, startPoint x: 605, startPoint y: 532, endPoint x: 477, endPoint y: 529, distance: 128.4
click at [477, 529] on div "pickup Details Saved Location Company Name Austin Burger Company - Research Blv…" at bounding box center [626, 366] width 302 height 577
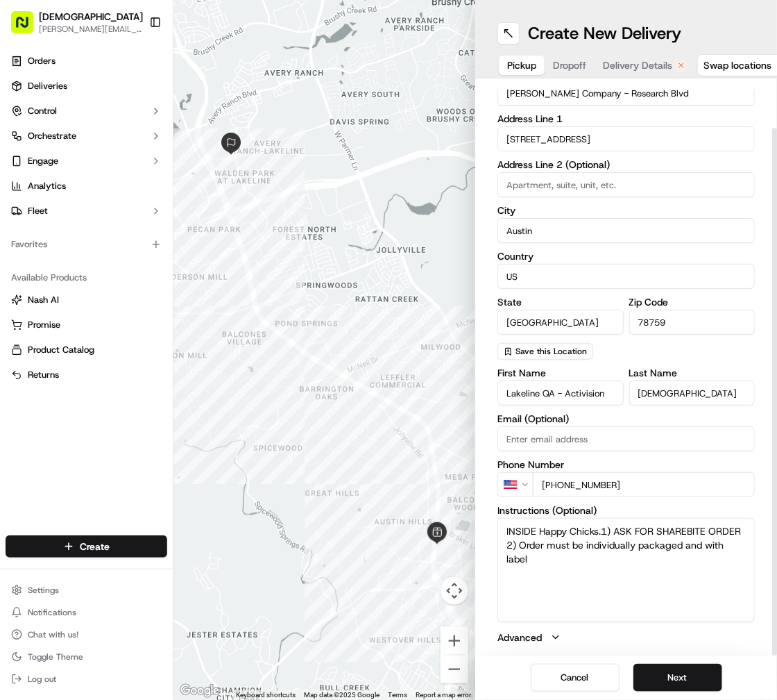
click at [600, 534] on textarea "INSIDE Happy Chicks.1) ASK FOR SHAREBITE ORDER 2) Order must be individually pa…" at bounding box center [626, 570] width 257 height 104
click at [639, 566] on textarea "INSIDE Happy Chicks .1) ASK FOR SHAREBITE ORDER 2) Order must be individually p…" at bounding box center [626, 570] width 257 height 104
type textarea "INSIDE Happy Chicks .1) ASK FOR SHAREBITE ORDER 2) Order must be individually p…"
click at [675, 684] on button "Next" at bounding box center [678, 678] width 89 height 28
click at [507, 102] on input "Lakeline QA - Activision - Floor Suite 200" at bounding box center [626, 93] width 257 height 25
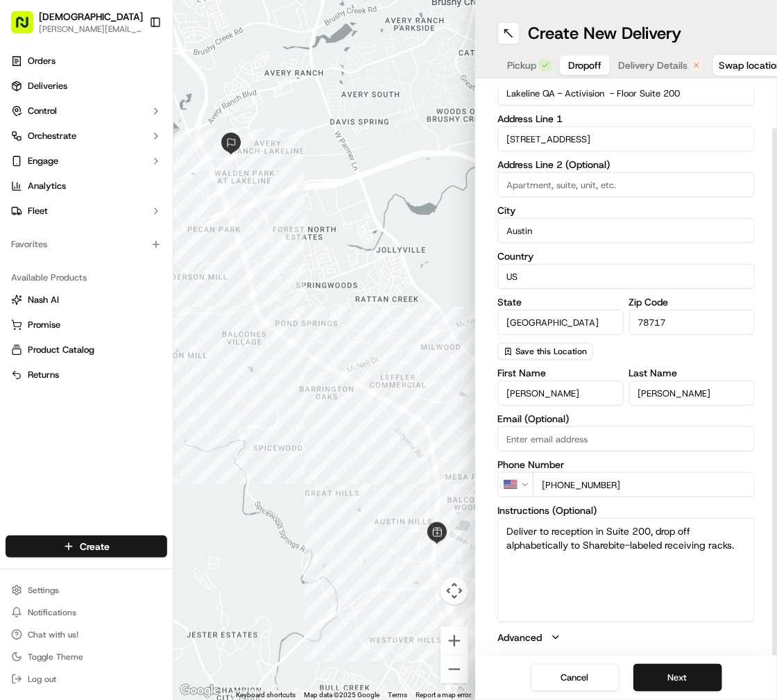
click at [505, 93] on input "Lakeline QA - Activision - Floor Suite 200" at bounding box center [626, 93] width 257 height 25
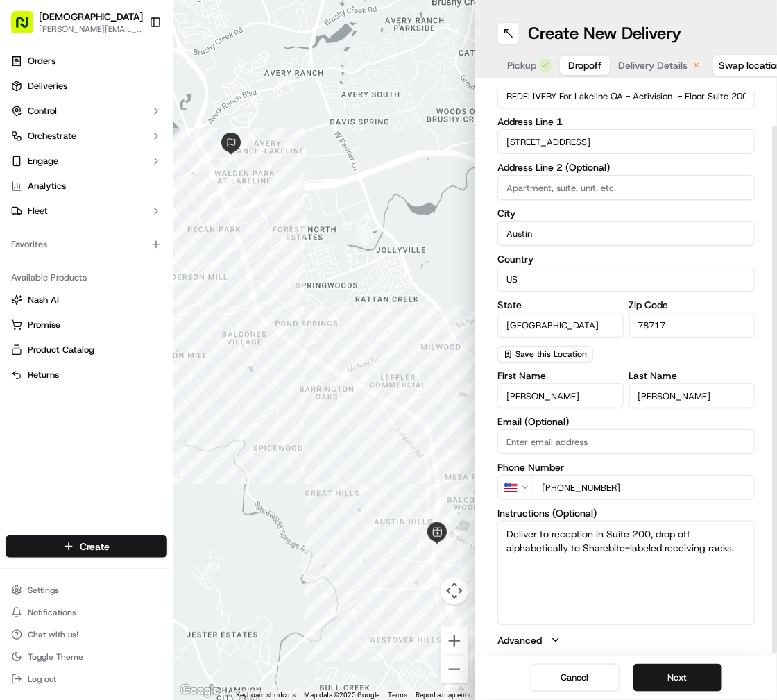
type input "REDELIVERY For Lakeline QA - Activision - Floor Suite 200"
click at [534, 397] on input "Judy" at bounding box center [561, 395] width 126 height 25
paste input "Santiego Guerrero"
type input "Santiego Guerrero"
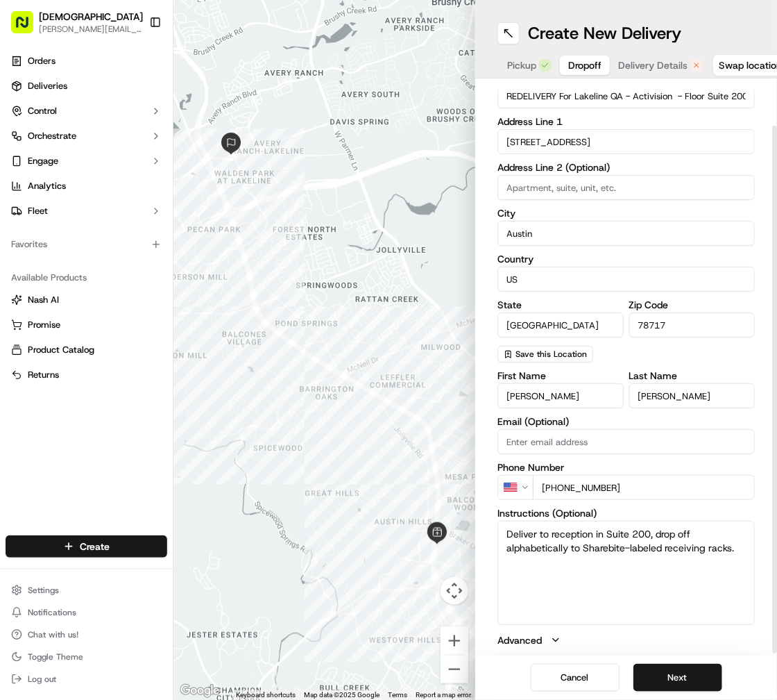
click at [661, 398] on input "Yoon" at bounding box center [692, 395] width 126 height 25
paste input "Santiego Guerrero"
type input "Santiego Guerrero"
click at [548, 399] on input "Santiego Guerrero" at bounding box center [561, 395] width 126 height 25
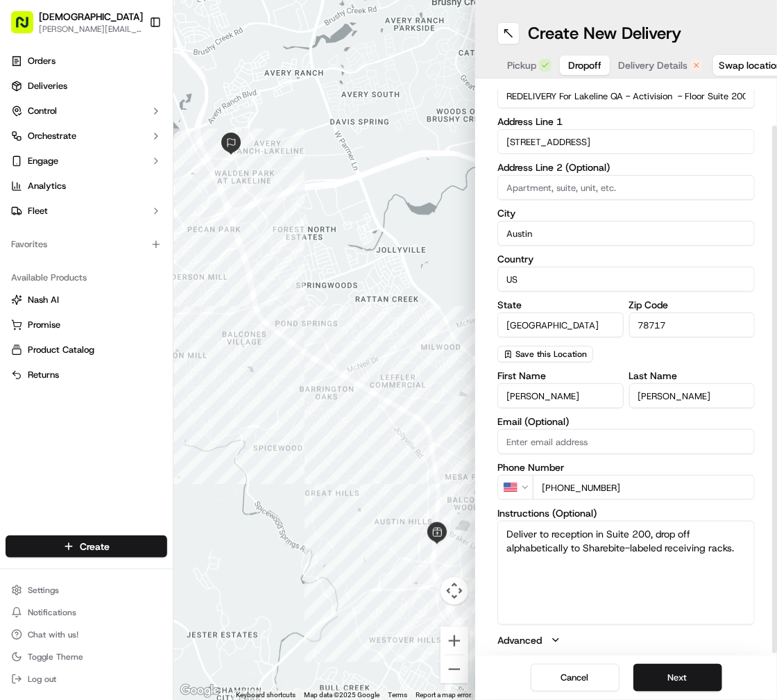
click at [548, 399] on input "Santiego Guerrero" at bounding box center [561, 395] width 126 height 25
type input "Santiego"
click at [647, 389] on input "Santiego Guerrero" at bounding box center [692, 395] width 126 height 25
type input "Guerrero"
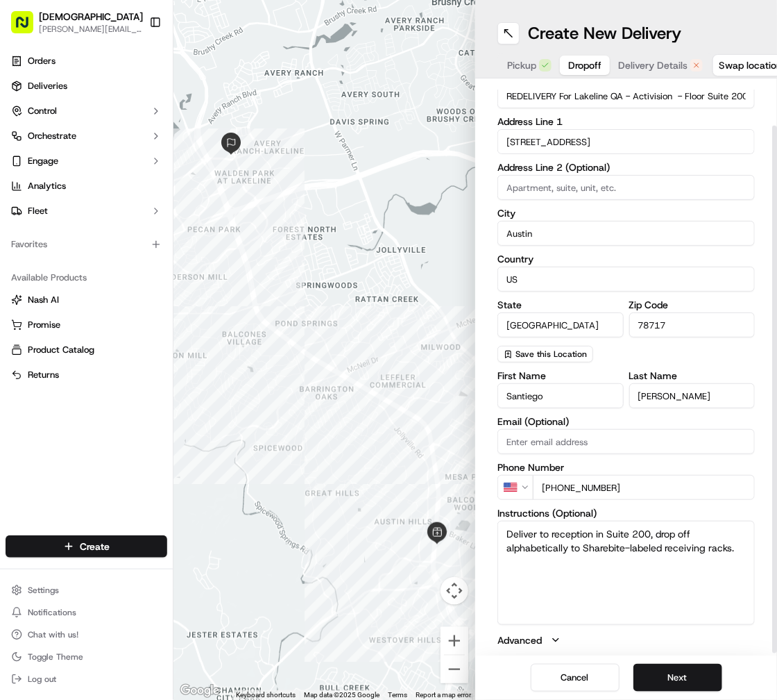
click at [636, 484] on input "+1 512 633 9570" at bounding box center [644, 487] width 222 height 25
type input "+1 512 663 2346"
click at [658, 674] on button "Next" at bounding box center [678, 678] width 89 height 28
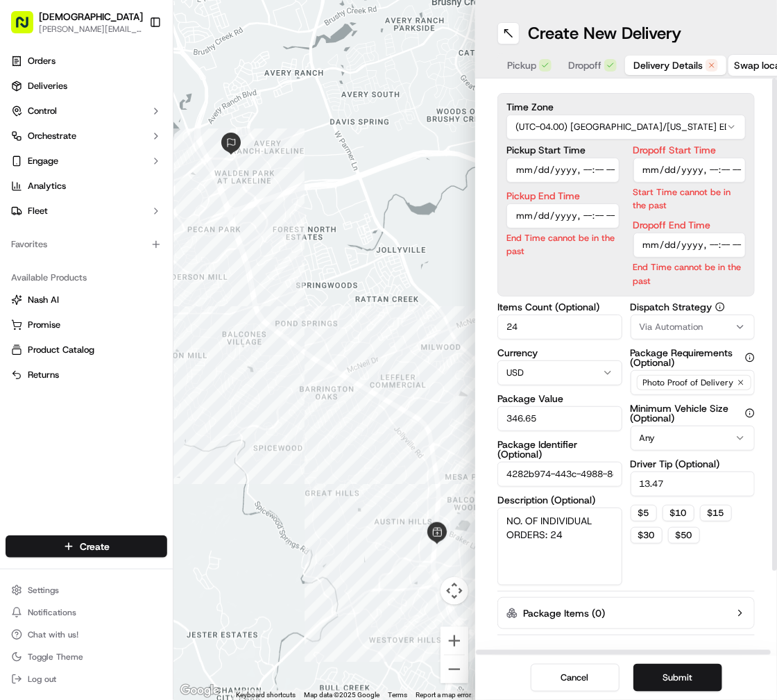
scroll to position [0, 0]
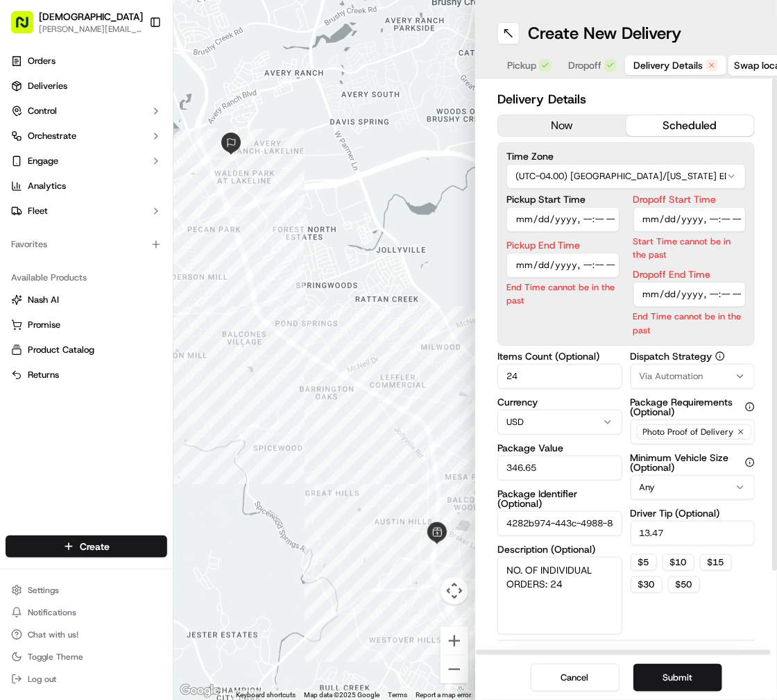
click at [582, 119] on button "now" at bounding box center [562, 125] width 128 height 21
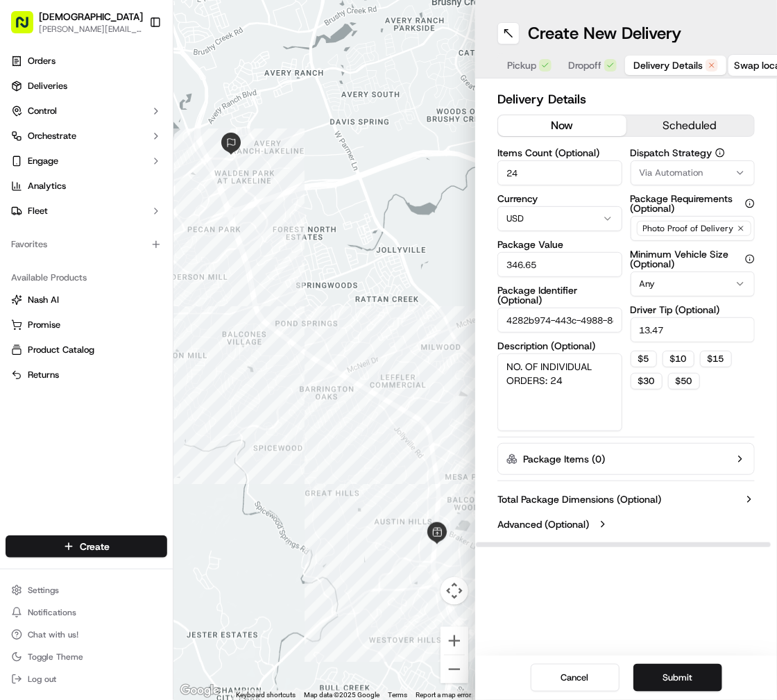
click at [542, 171] on input "24" at bounding box center [560, 172] width 125 height 25
type input "2"
type input "1"
click at [561, 379] on textarea "NO. OF INDIVIDUAL ORDERS: 24" at bounding box center [560, 392] width 125 height 78
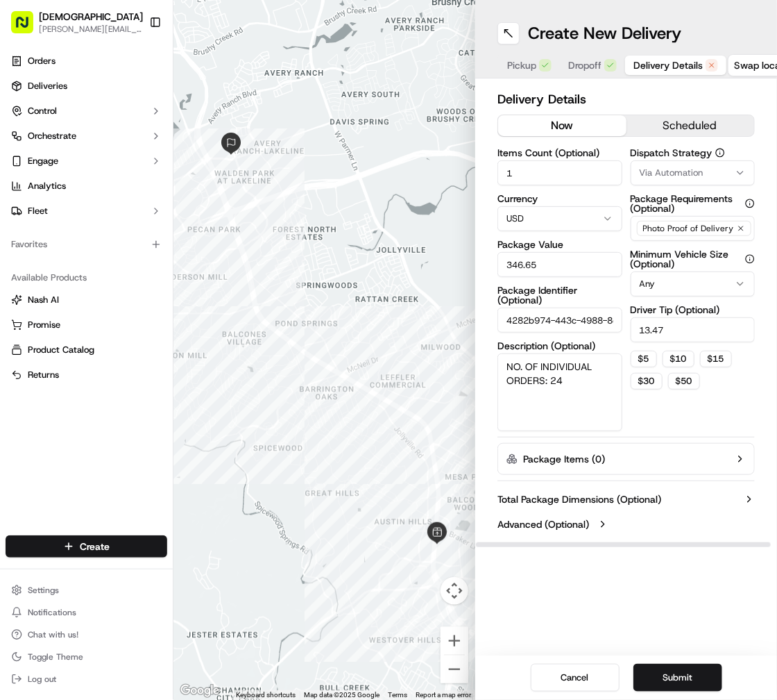
click at [561, 379] on textarea "NO. OF INDIVIDUAL ORDERS: 24" at bounding box center [560, 392] width 125 height 78
type textarea "[PERSON_NAME] 1."
click at [530, 323] on input "4282b974-443c-4988-8efa-db5bee4c4e71_copy" at bounding box center [560, 319] width 125 height 25
click at [527, 255] on input "346.65" at bounding box center [560, 264] width 125 height 25
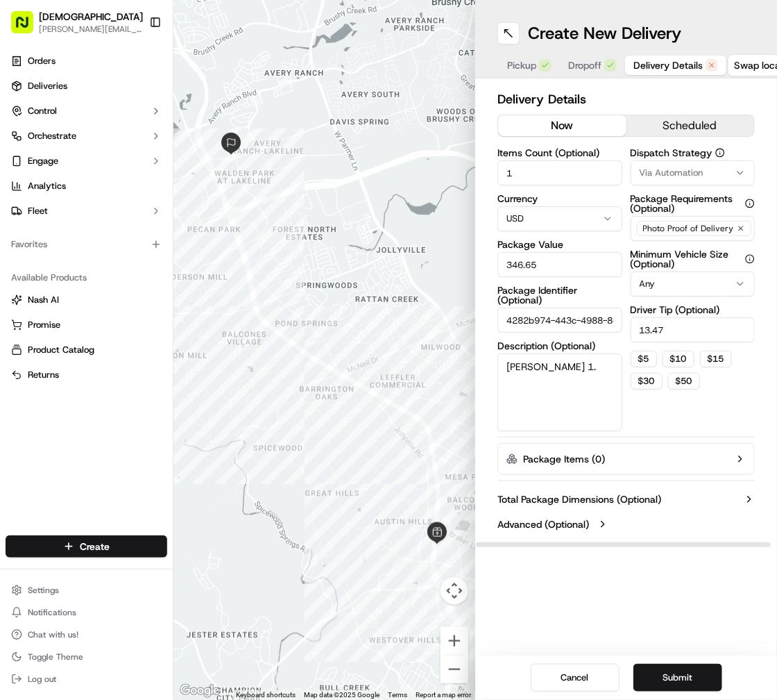
click at [527, 255] on input "346.65" at bounding box center [560, 264] width 125 height 25
type input "17.23"
click at [661, 341] on div "Dispatch Strategy Via Automation Package Requirements (Optional) Photo Proof of…" at bounding box center [693, 289] width 125 height 283
click at [661, 329] on input "13.47" at bounding box center [693, 329] width 125 height 25
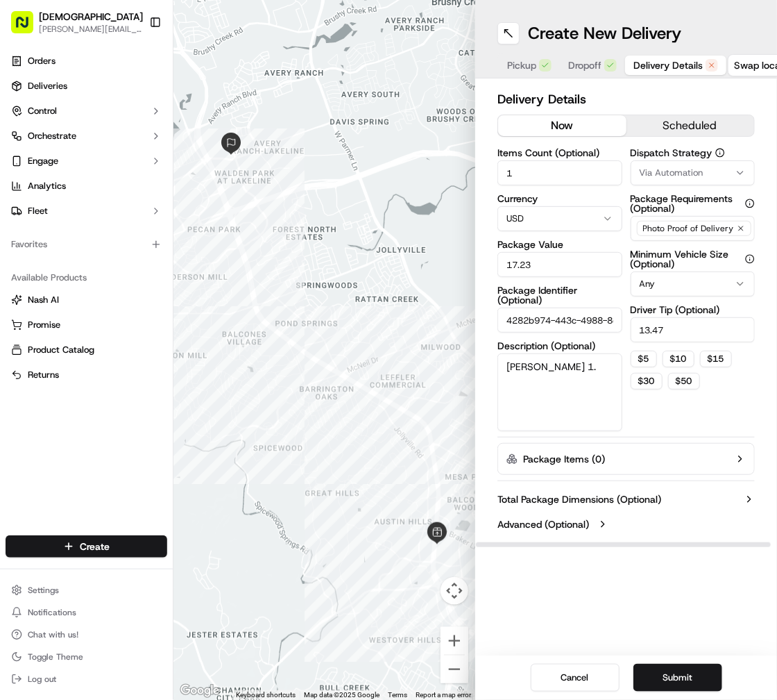
click at [661, 329] on input "13.47" at bounding box center [693, 329] width 125 height 25
type input "3"
click at [665, 416] on div "Dispatch Strategy Via Automation Package Requirements (Optional) Photo Proof of…" at bounding box center [693, 289] width 125 height 283
click at [685, 671] on button "Submit" at bounding box center [678, 678] width 89 height 28
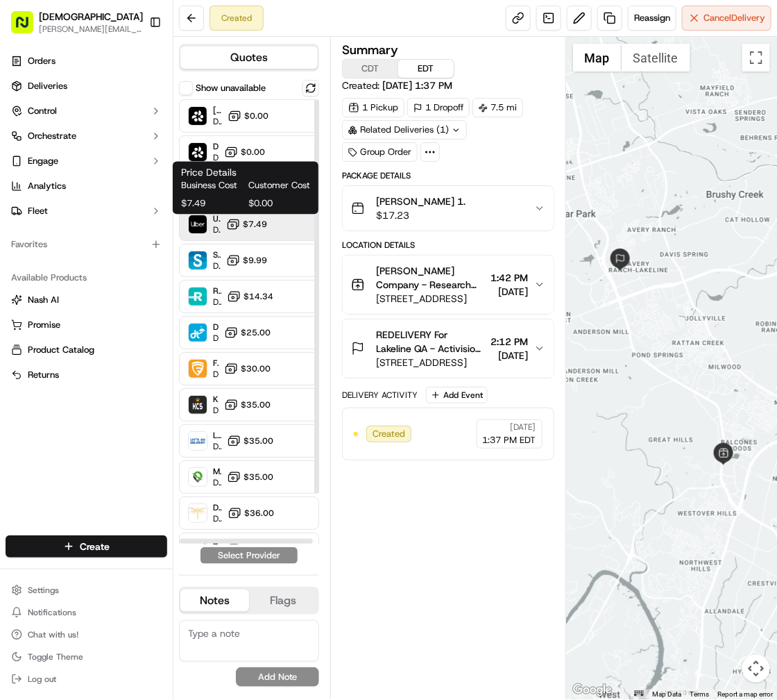
click at [261, 221] on span "$7.49" at bounding box center [255, 224] width 24 height 11
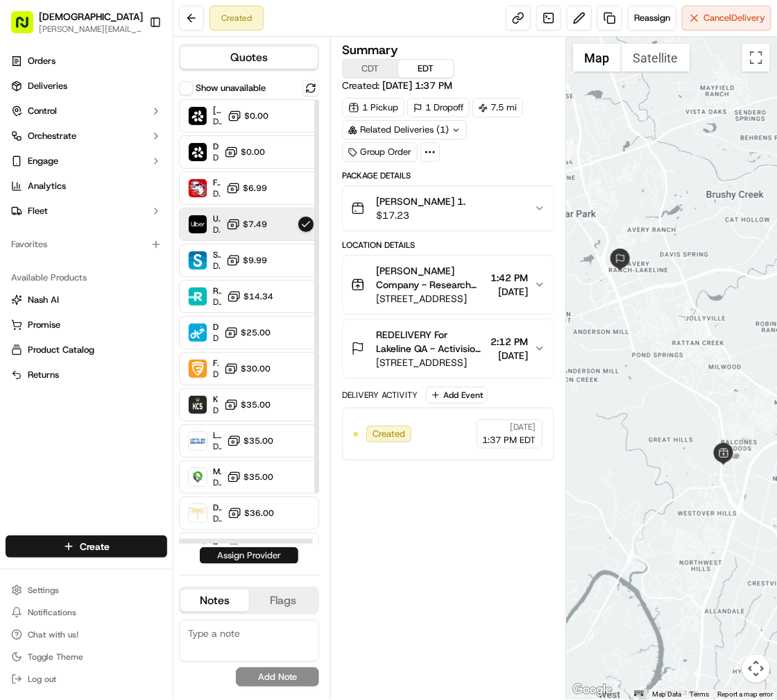
click at [278, 550] on button "Assign Provider" at bounding box center [249, 555] width 99 height 17
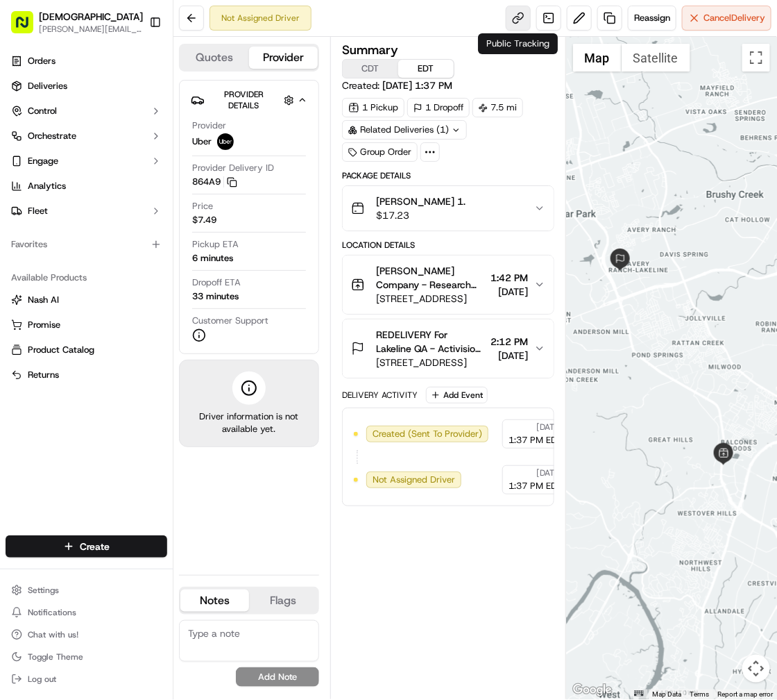
click at [513, 21] on link at bounding box center [518, 18] width 25 height 25
